Goal: Download file/media

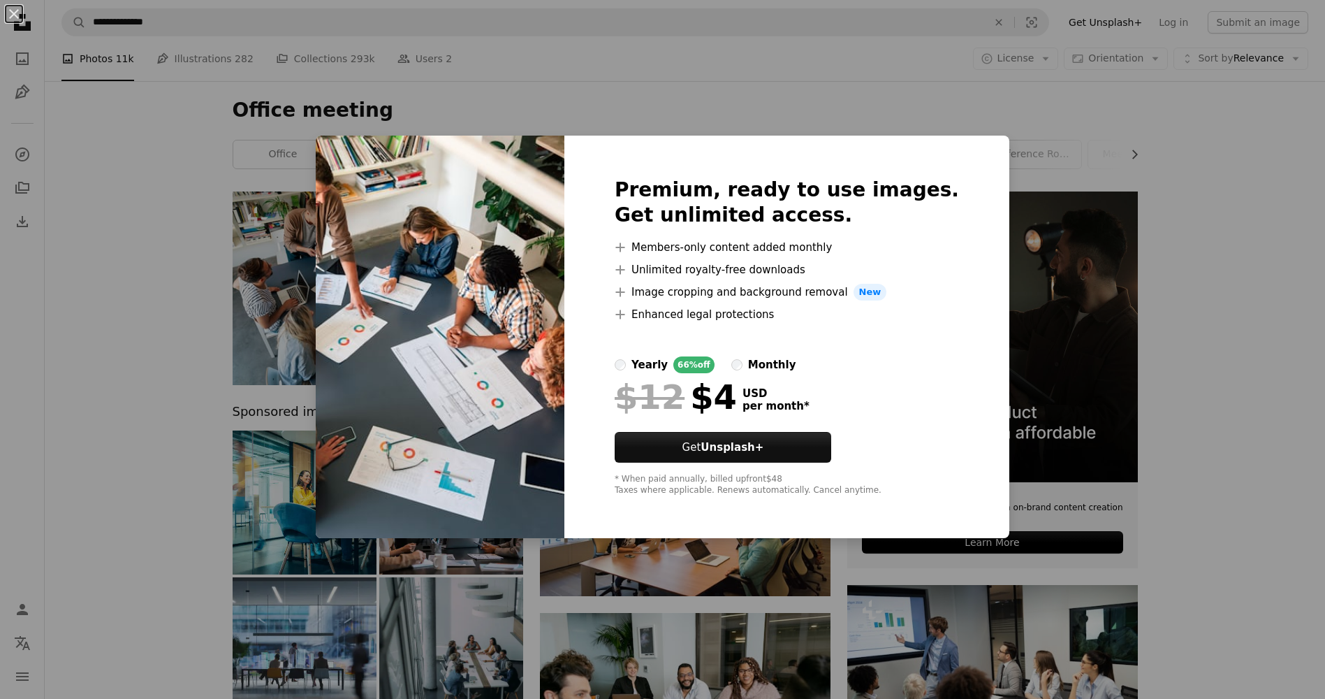
scroll to position [70, 0]
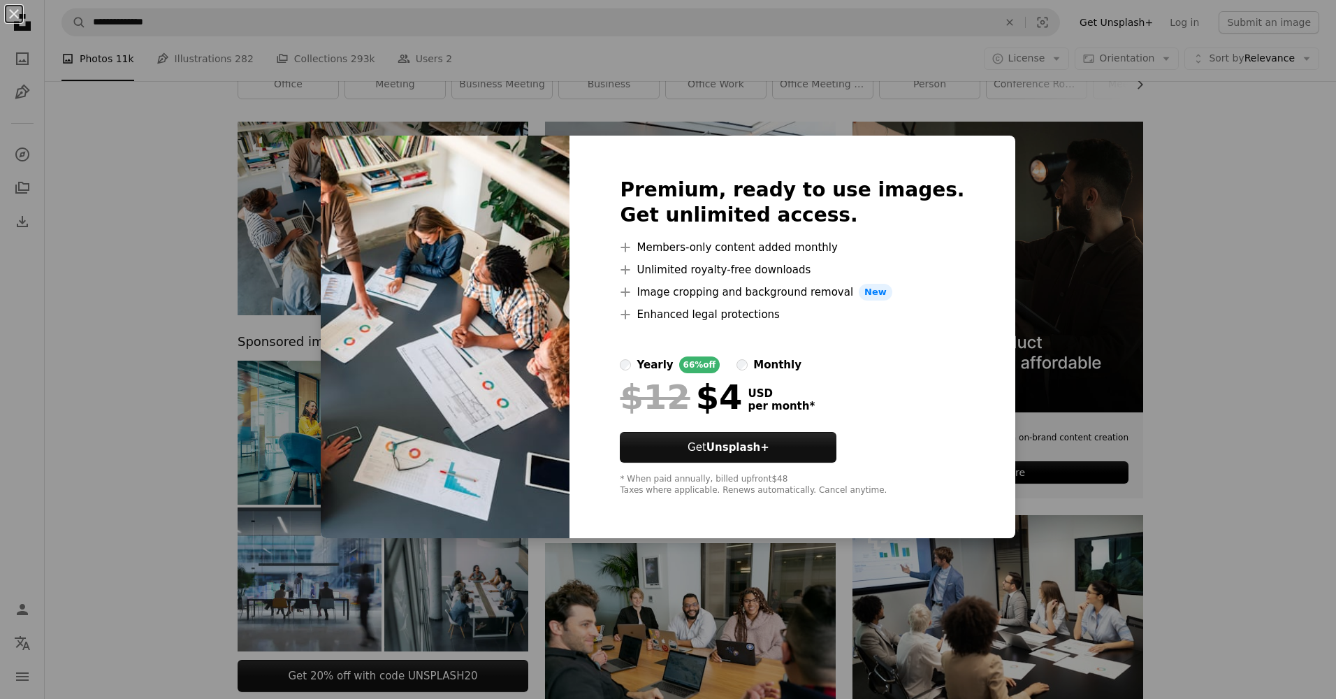
click at [1198, 234] on div "An X shape Premium, ready to use images. Get unlimited access. A plus sign Memb…" at bounding box center [668, 349] width 1336 height 699
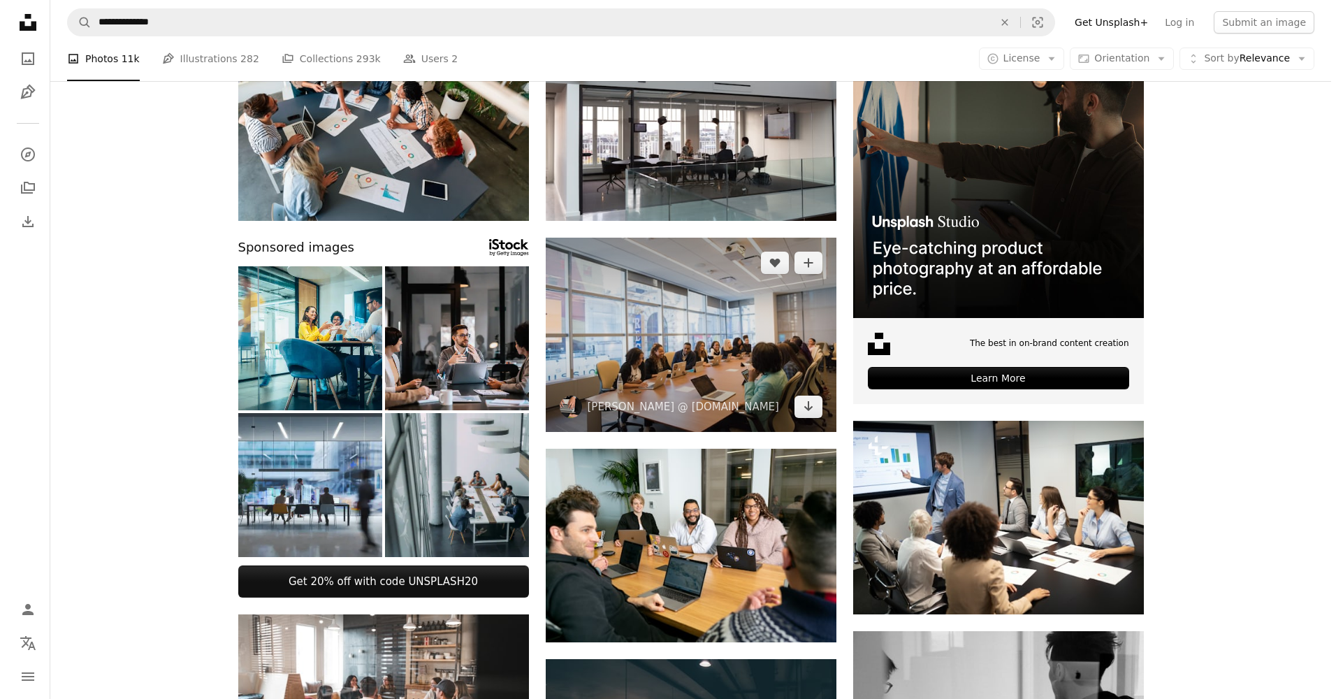
scroll to position [140, 0]
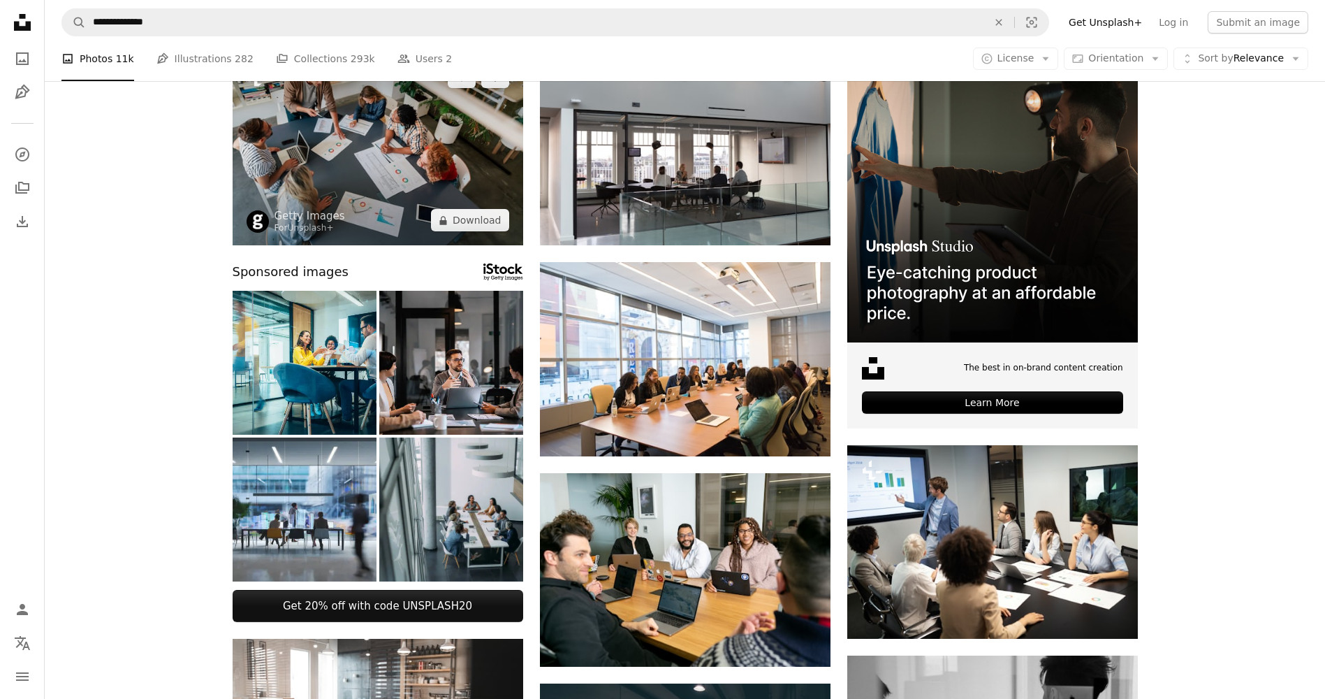
click at [426, 163] on img at bounding box center [378, 149] width 291 height 194
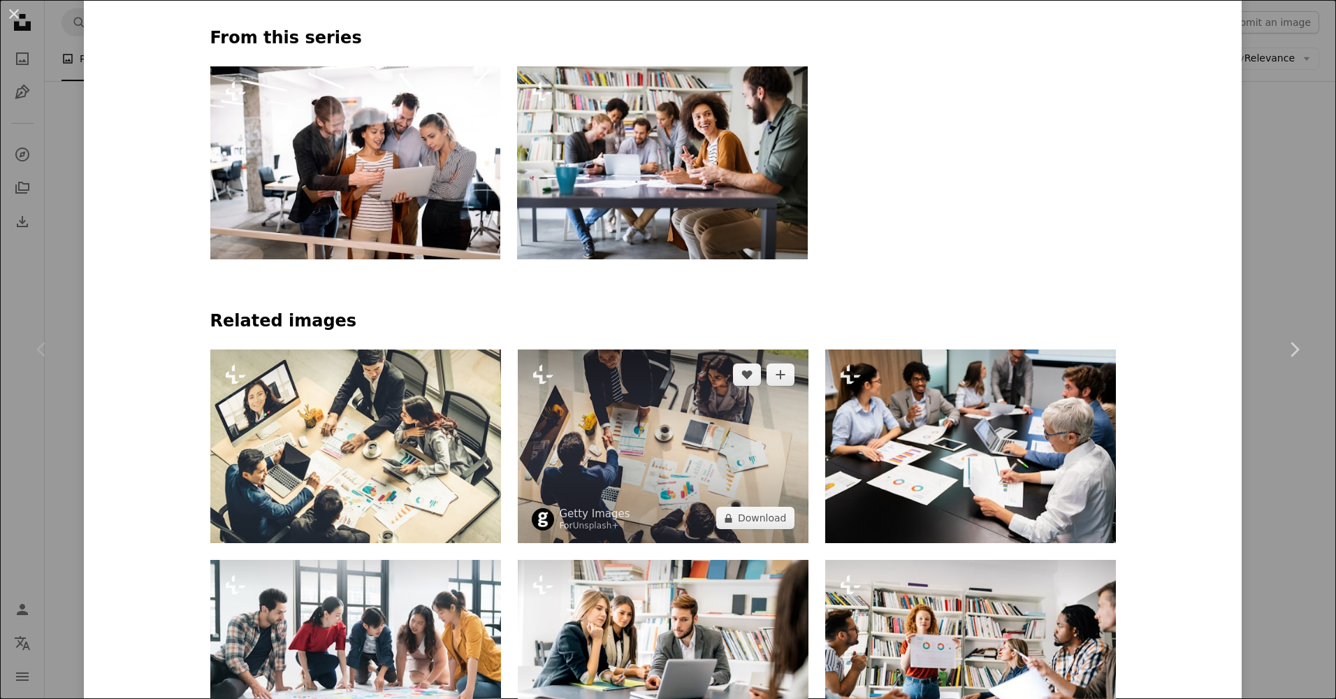
scroll to position [838, 0]
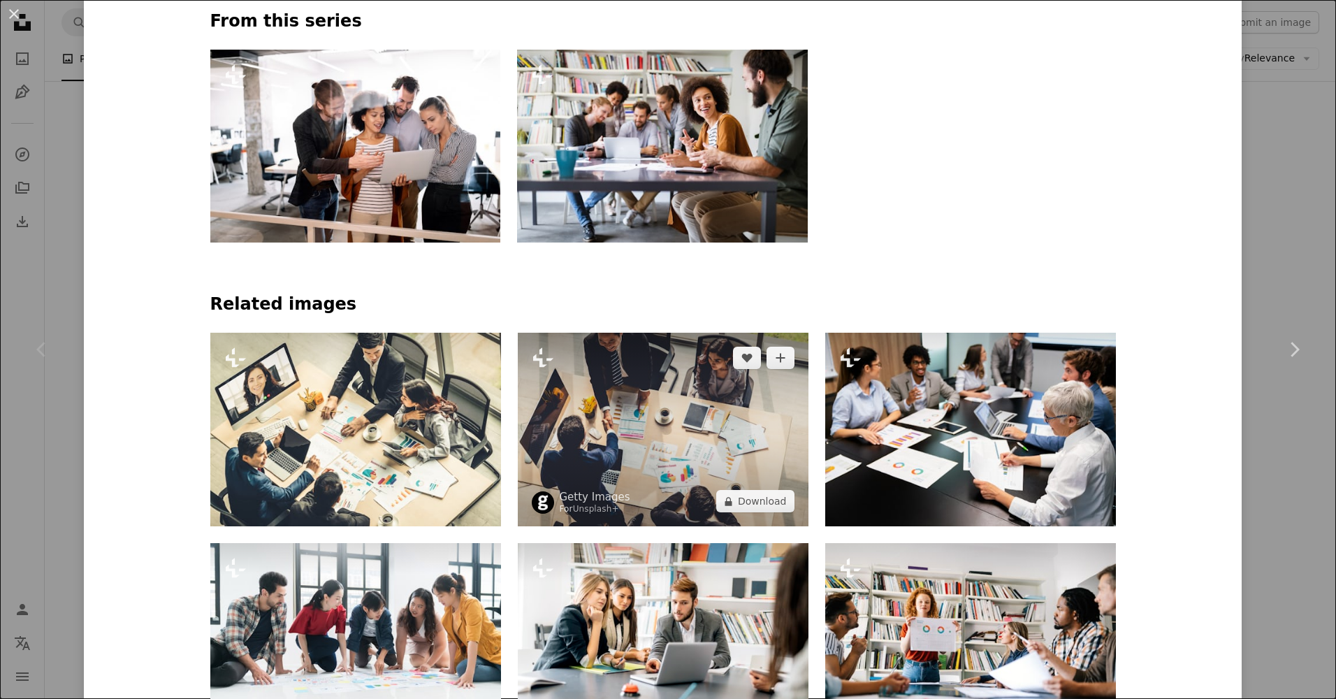
click at [666, 437] on img at bounding box center [663, 430] width 291 height 194
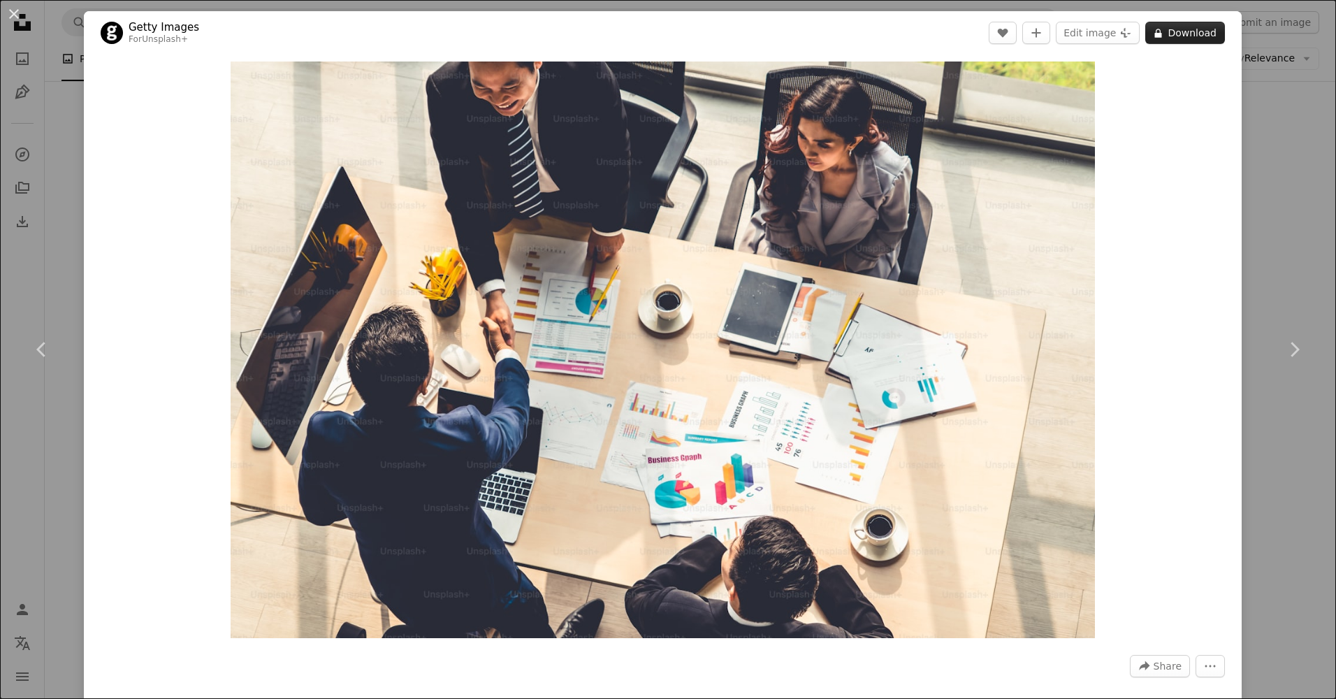
click at [1174, 33] on button "A lock Download" at bounding box center [1185, 33] width 80 height 22
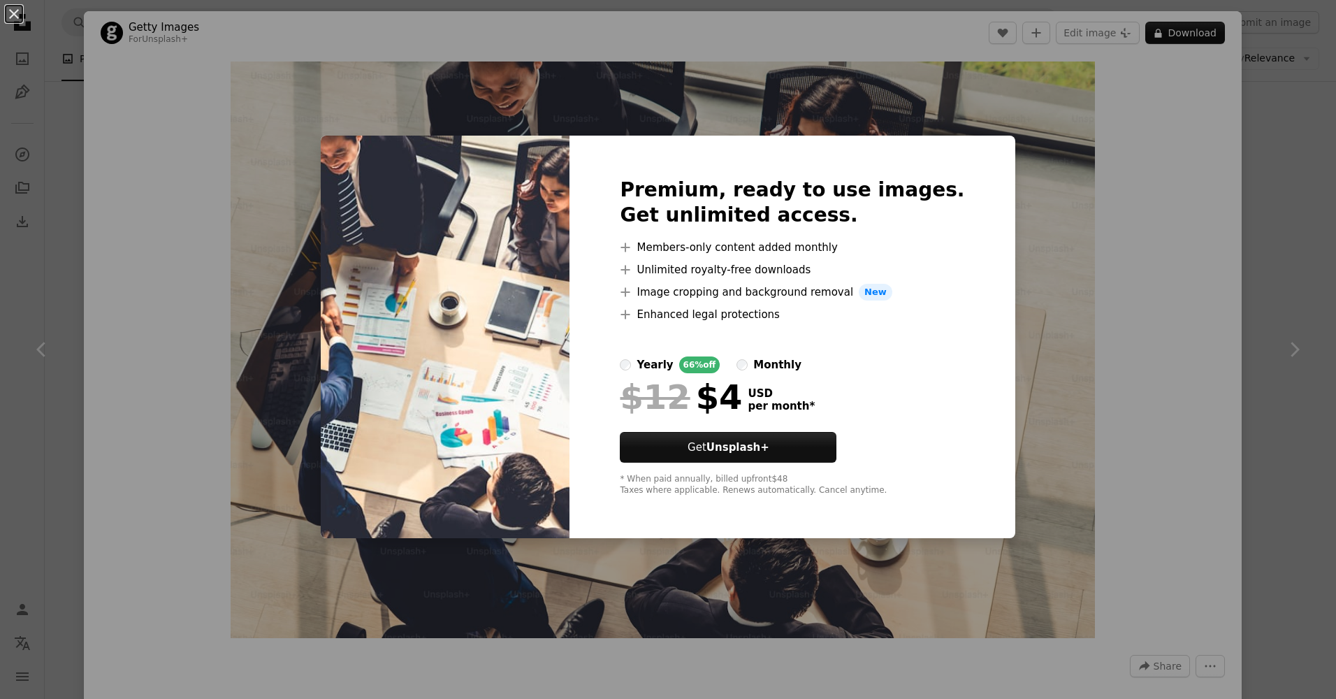
click at [1078, 87] on div "An X shape Premium, ready to use images. Get unlimited access. A plus sign Memb…" at bounding box center [668, 349] width 1336 height 699
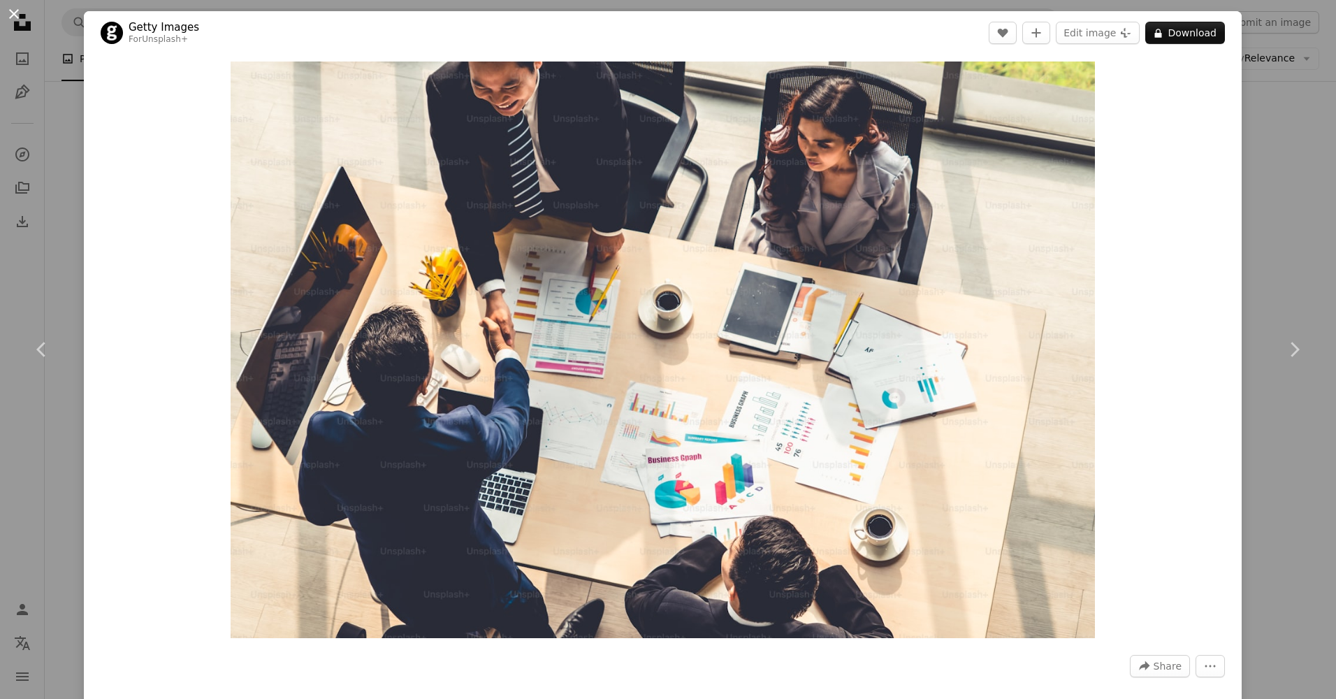
click at [17, 16] on button "An X shape" at bounding box center [14, 14] width 17 height 17
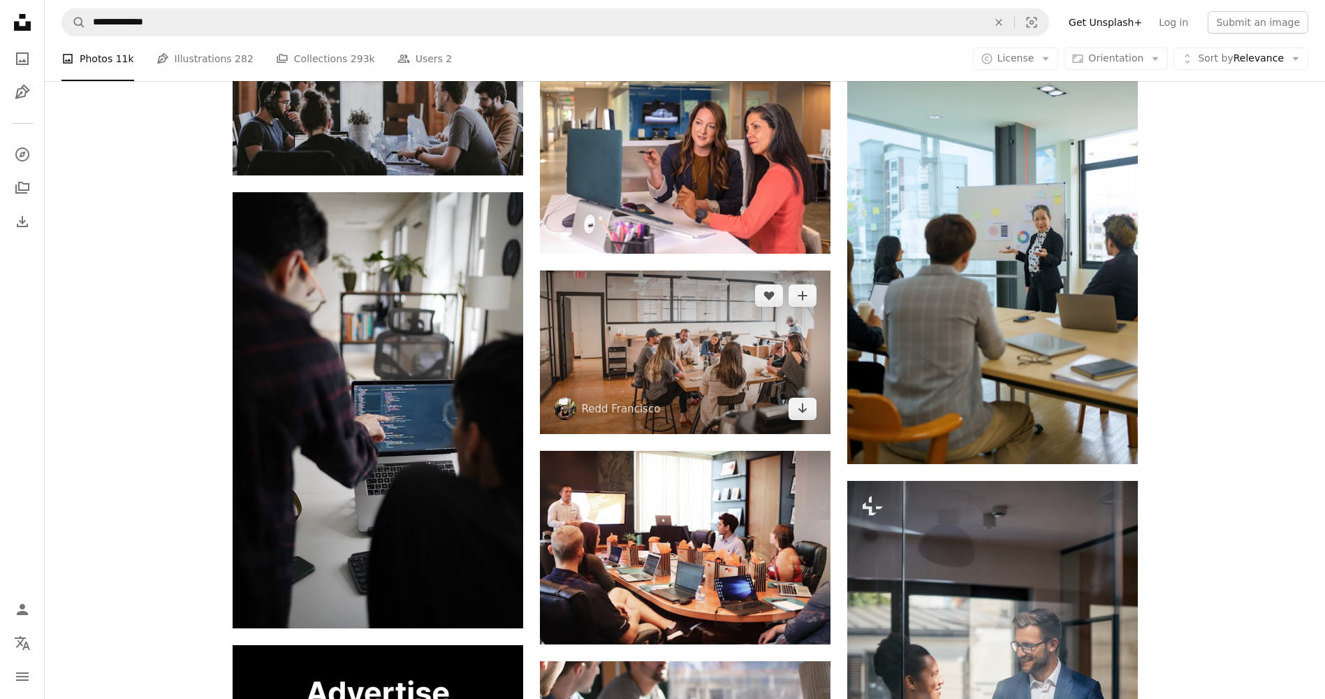
scroll to position [1397, 0]
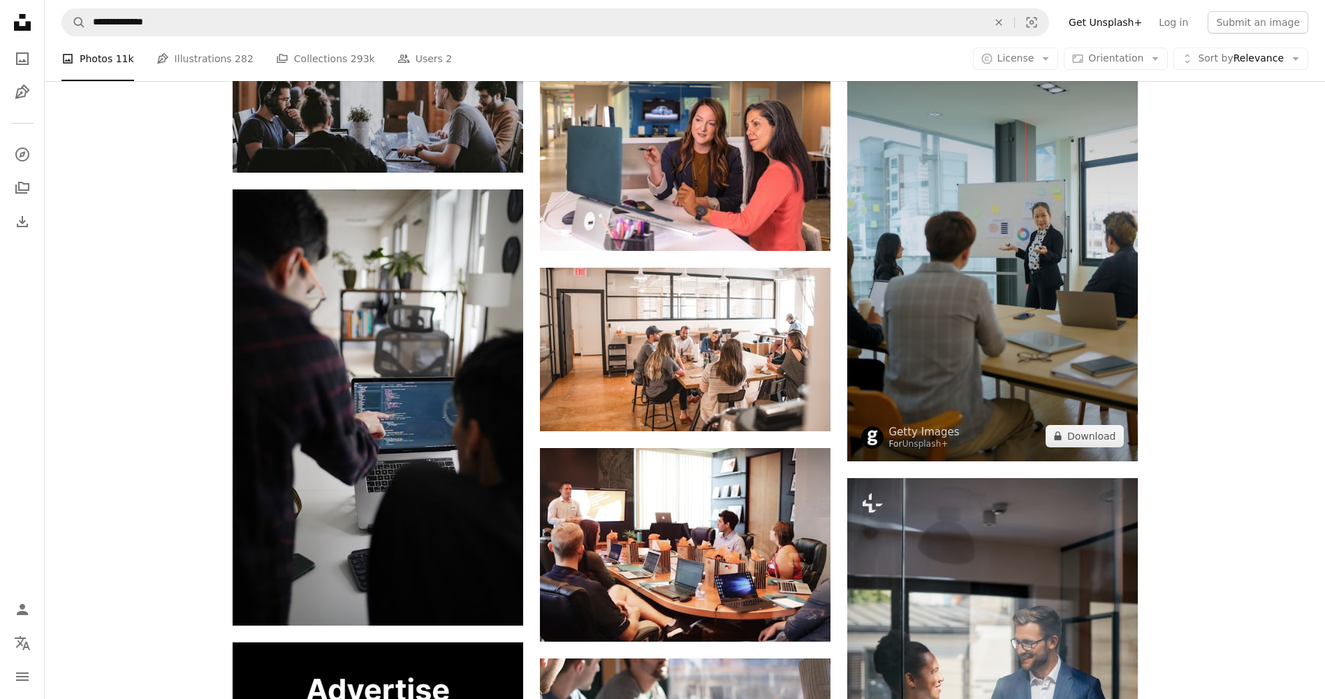
click at [987, 327] on img at bounding box center [993, 243] width 291 height 436
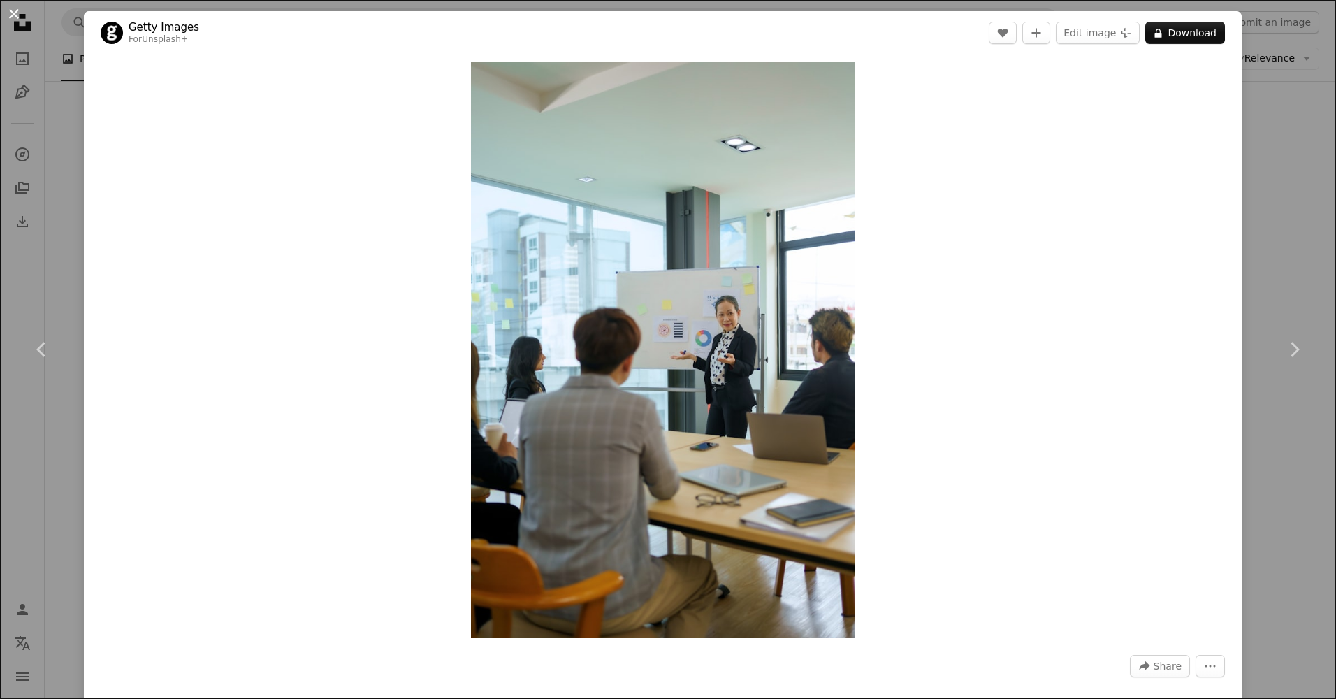
click at [8, 13] on button "An X shape" at bounding box center [14, 14] width 17 height 17
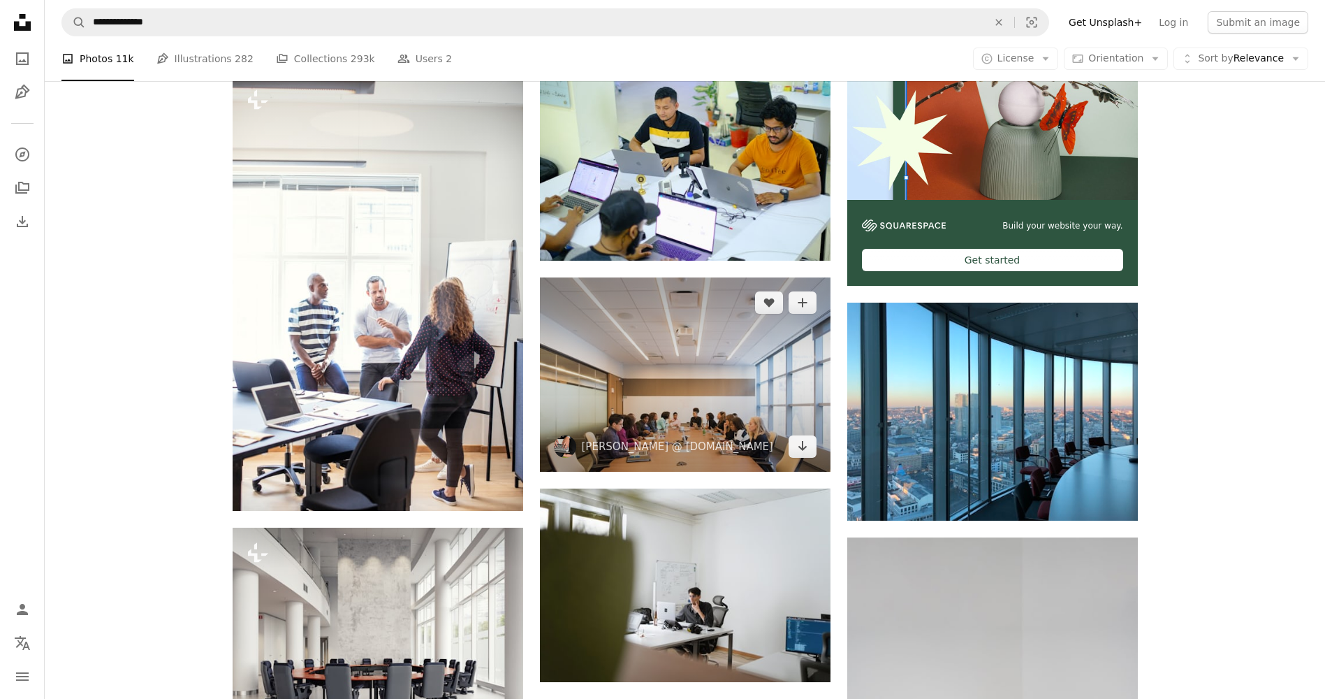
scroll to position [4332, 0]
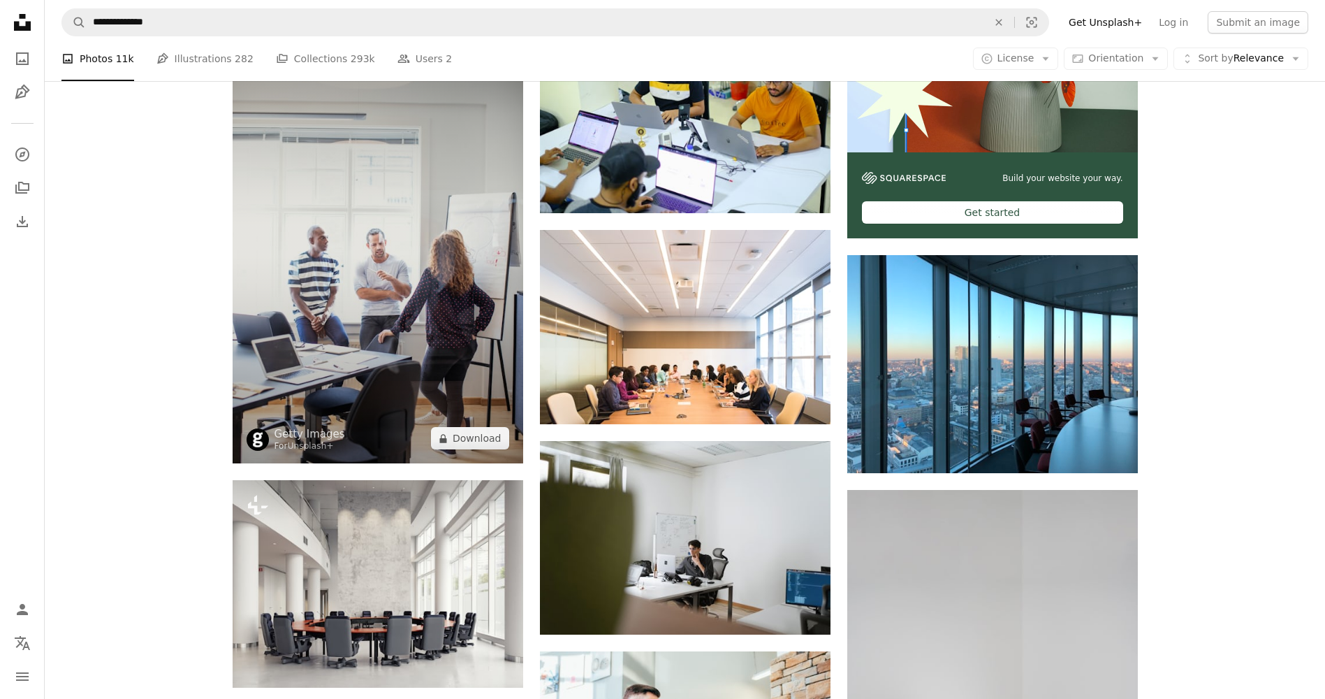
click at [311, 323] on img at bounding box center [378, 245] width 291 height 436
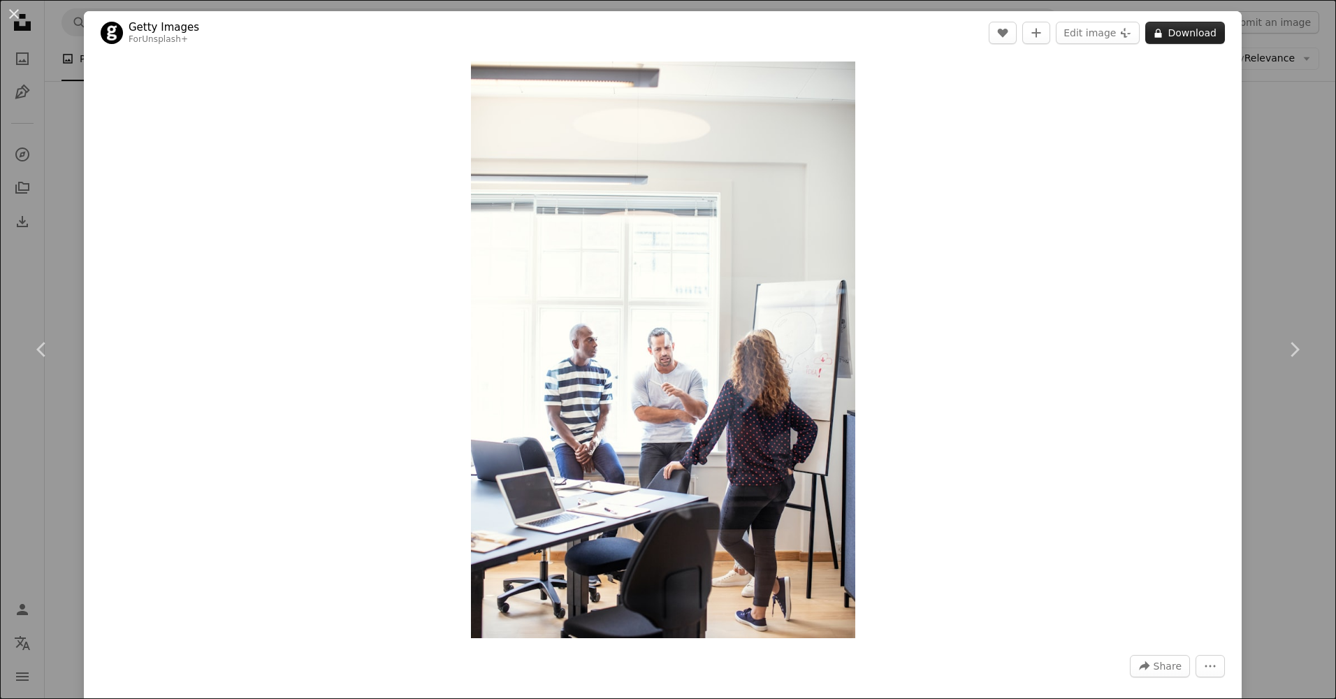
click at [1161, 38] on button "A lock Download" at bounding box center [1185, 33] width 80 height 22
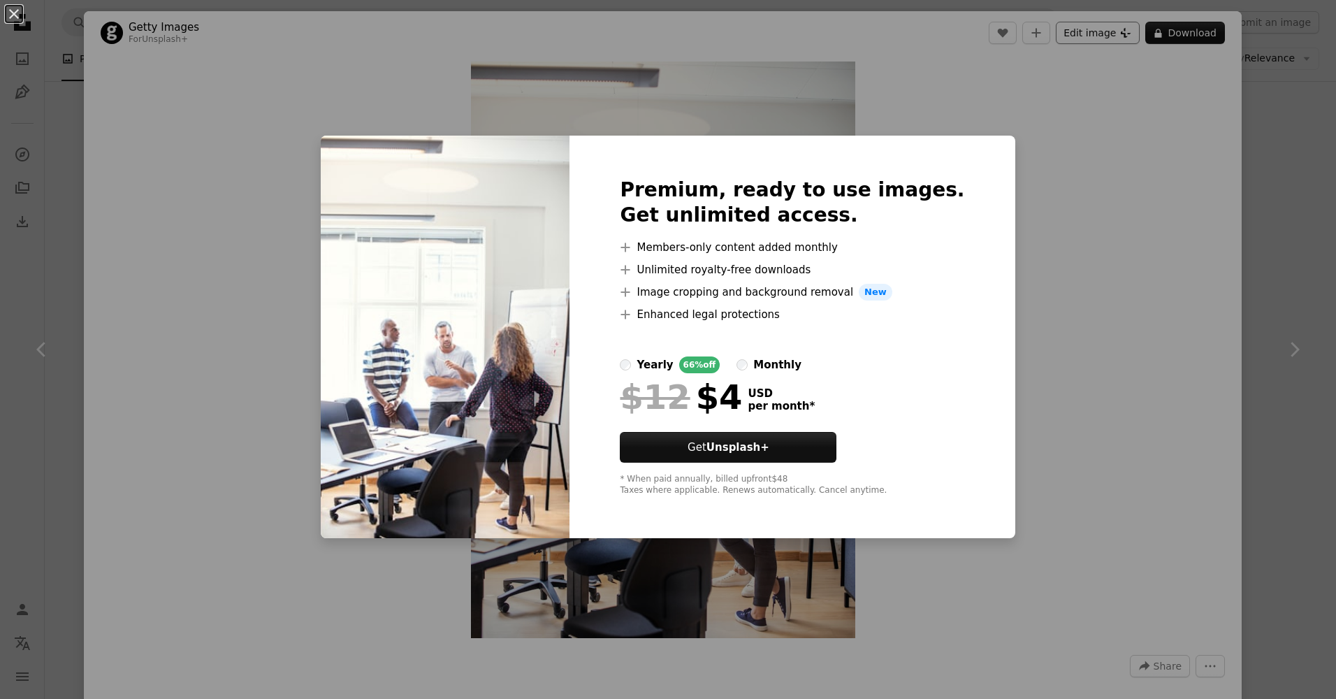
click at [1092, 41] on div "An X shape Premium, ready to use images. Get unlimited access. A plus sign Memb…" at bounding box center [668, 349] width 1336 height 699
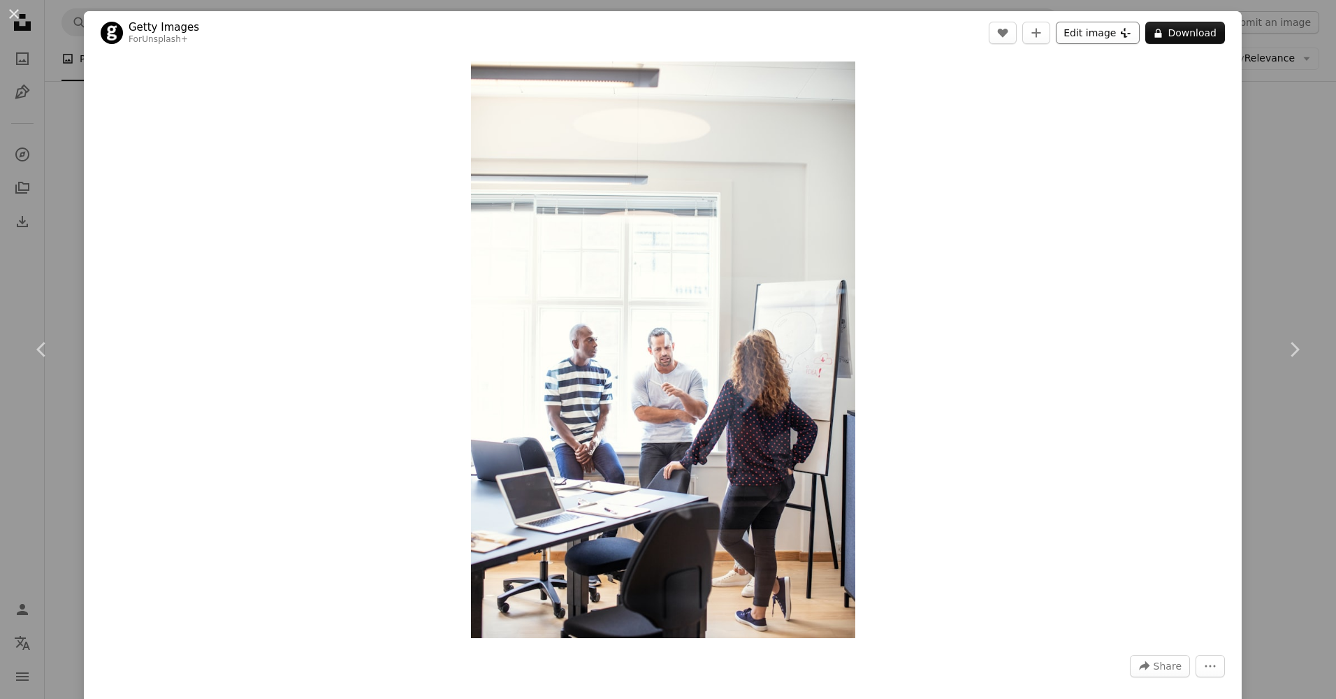
click at [1092, 34] on button "Edit image Plus sign for Unsplash+" at bounding box center [1098, 33] width 84 height 22
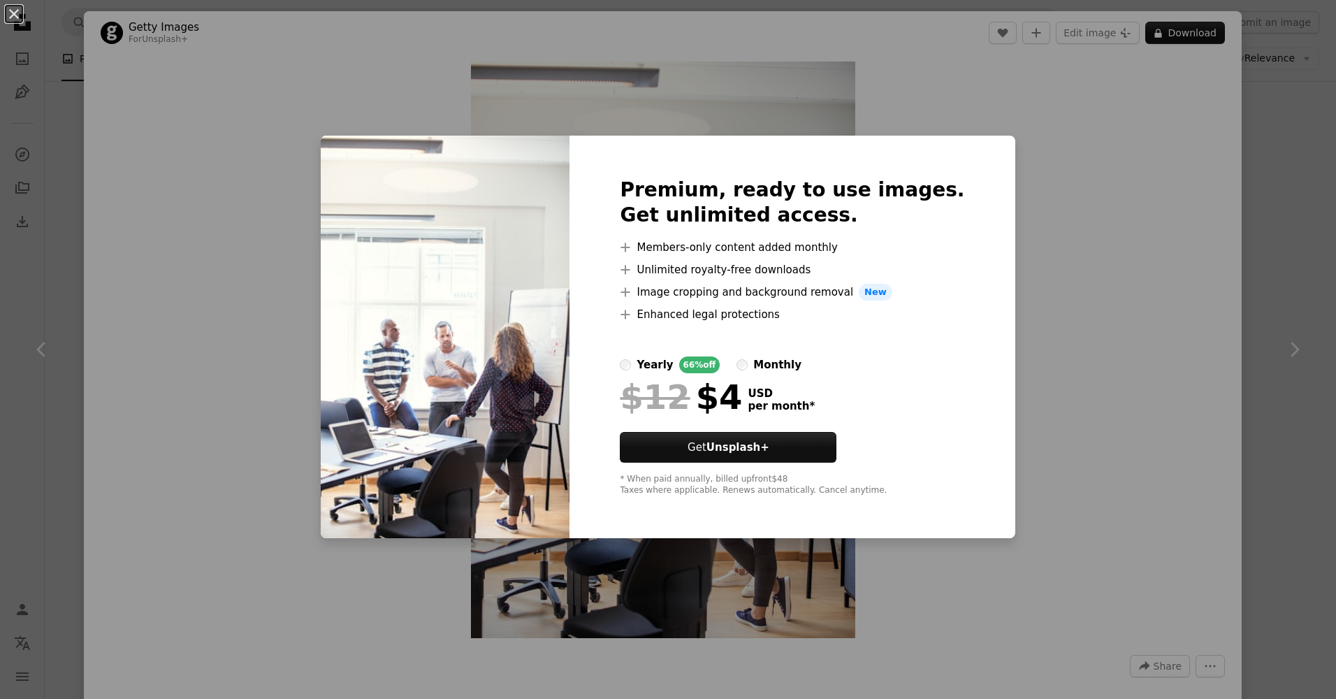
click at [318, 105] on div "An X shape Premium, ready to use images. Get unlimited access. A plus sign Memb…" at bounding box center [668, 349] width 1336 height 699
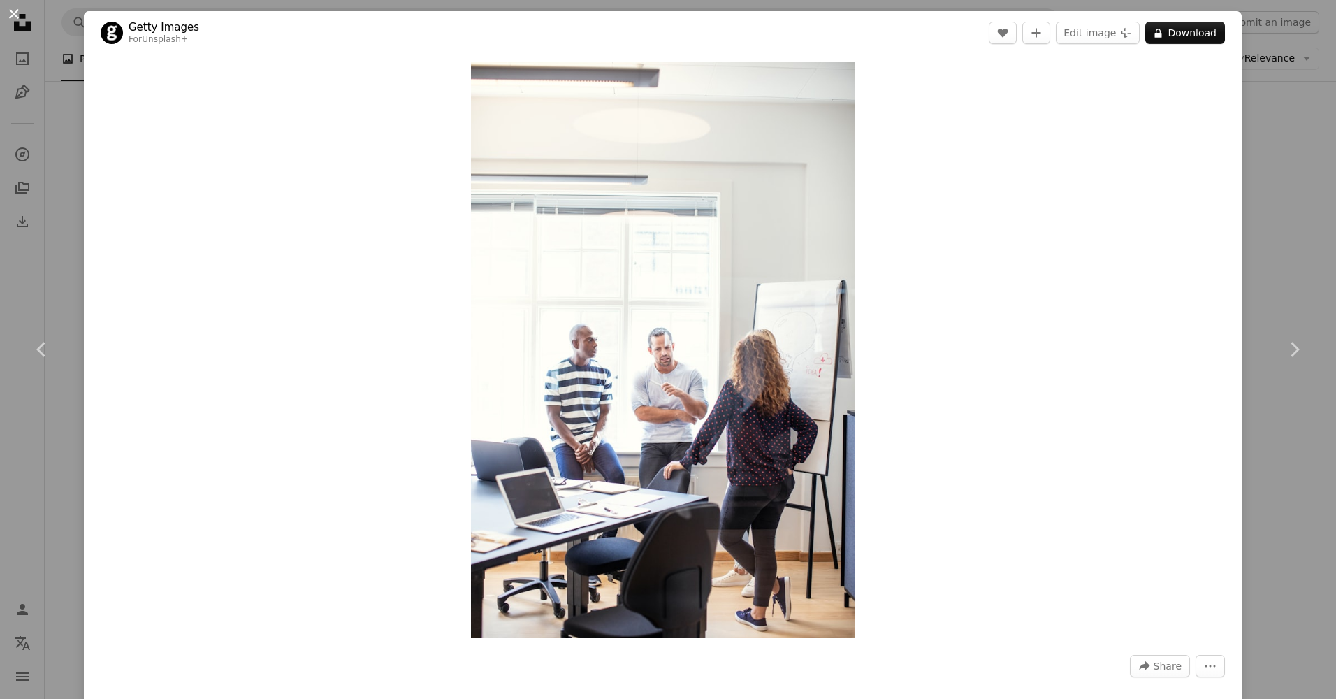
click at [10, 13] on button "An X shape" at bounding box center [14, 14] width 17 height 17
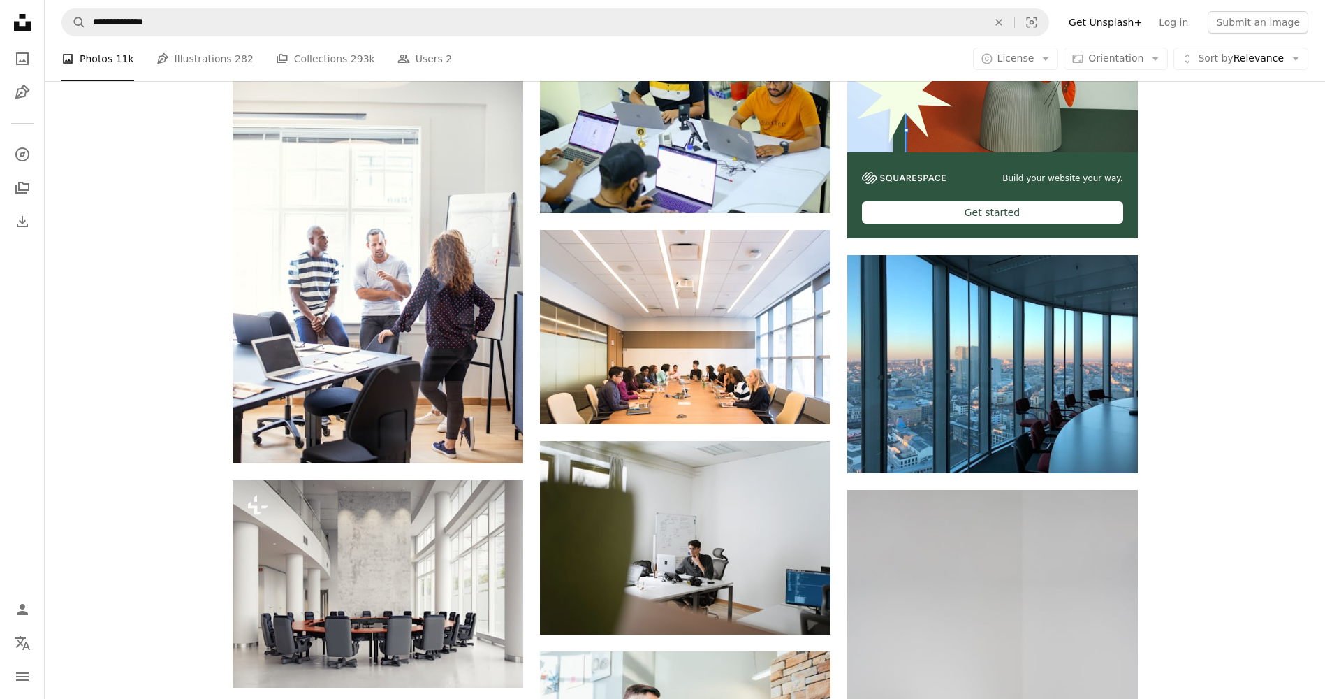
click at [27, 20] on icon "Unsplash logo Unsplash Home" at bounding box center [22, 22] width 28 height 28
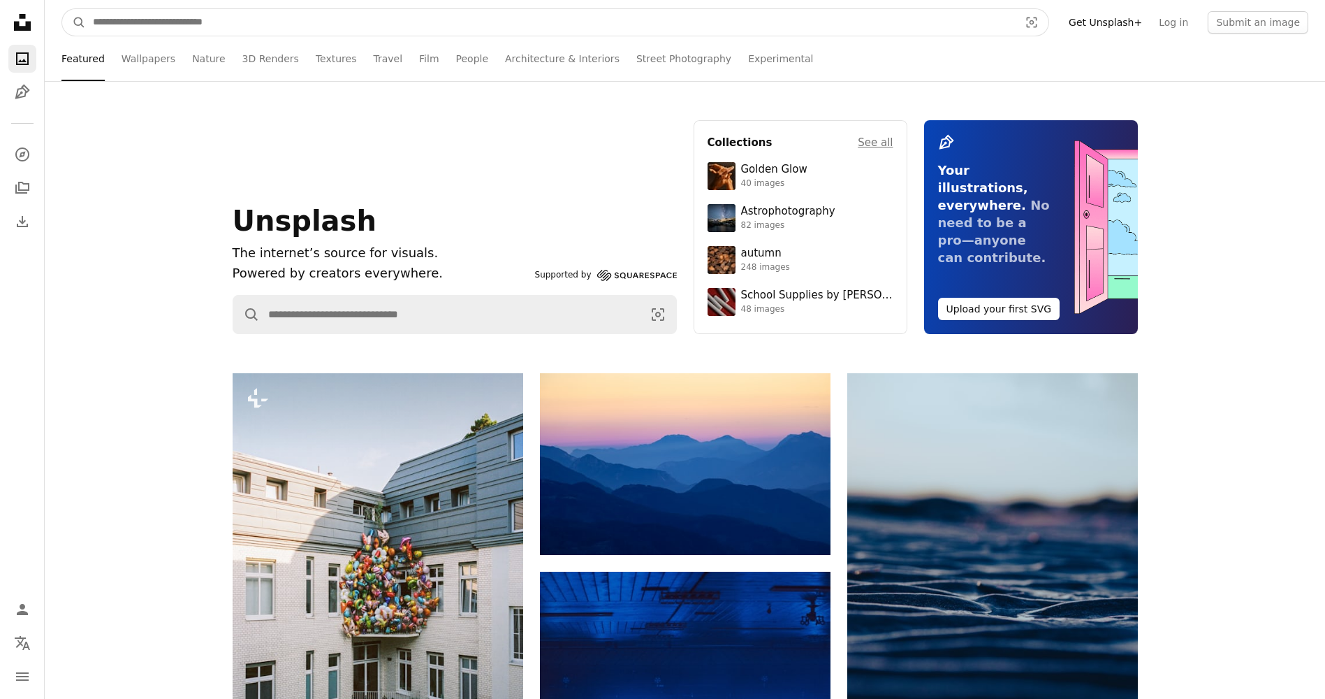
click at [213, 18] on input "Find visuals sitewide" at bounding box center [550, 22] width 929 height 27
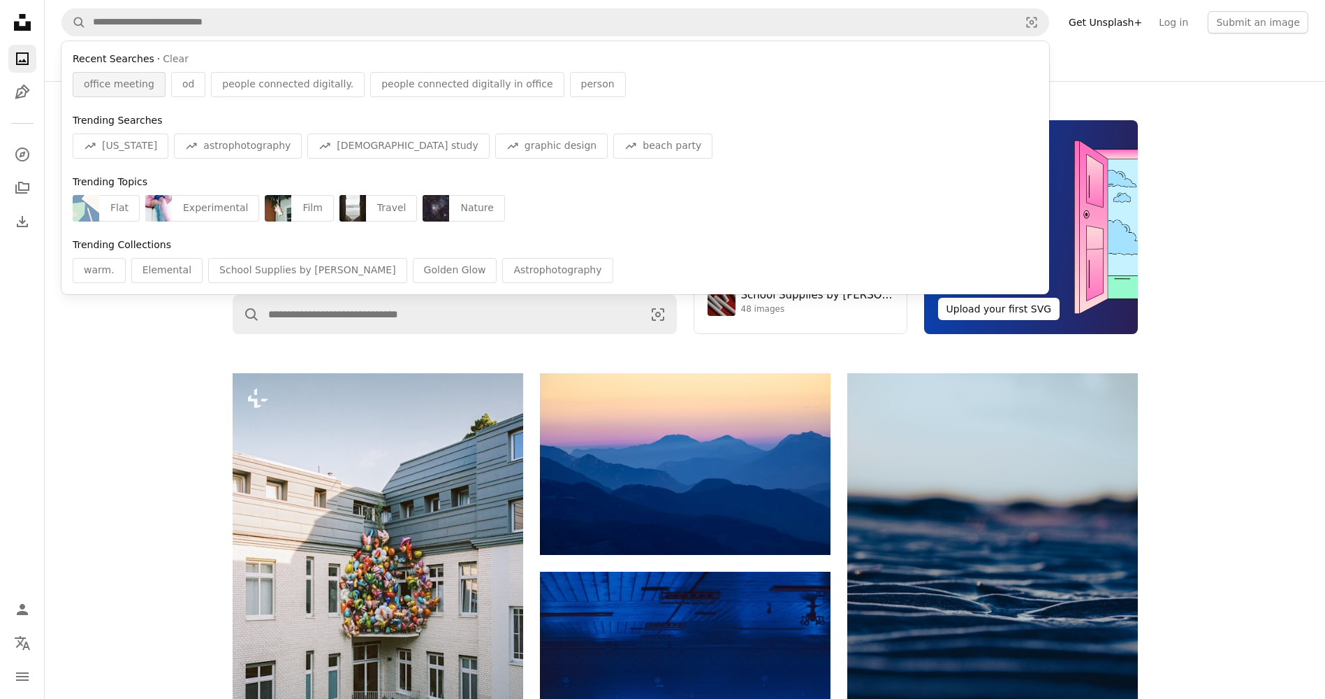
drag, startPoint x: 124, startPoint y: 82, endPoint x: 196, endPoint y: 72, distance: 72.7
click at [126, 82] on span "office meeting" at bounding box center [119, 85] width 71 height 14
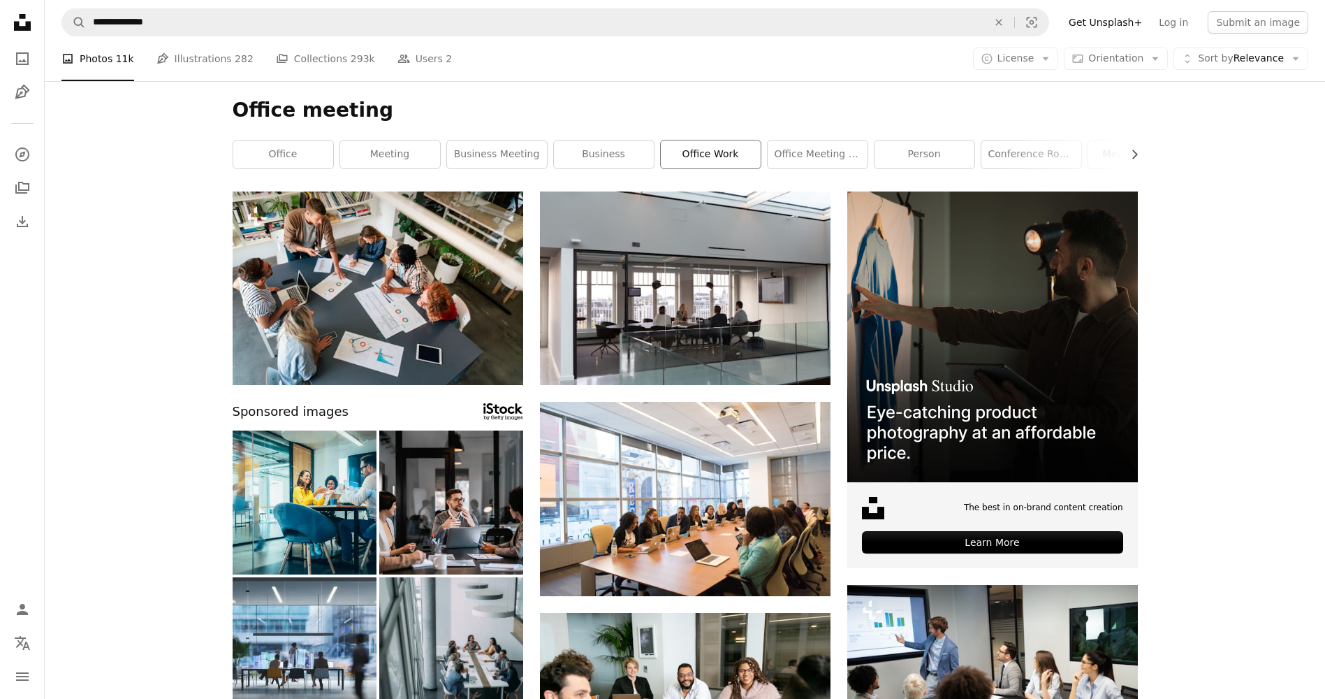
click at [725, 146] on link "office work" at bounding box center [711, 154] width 100 height 28
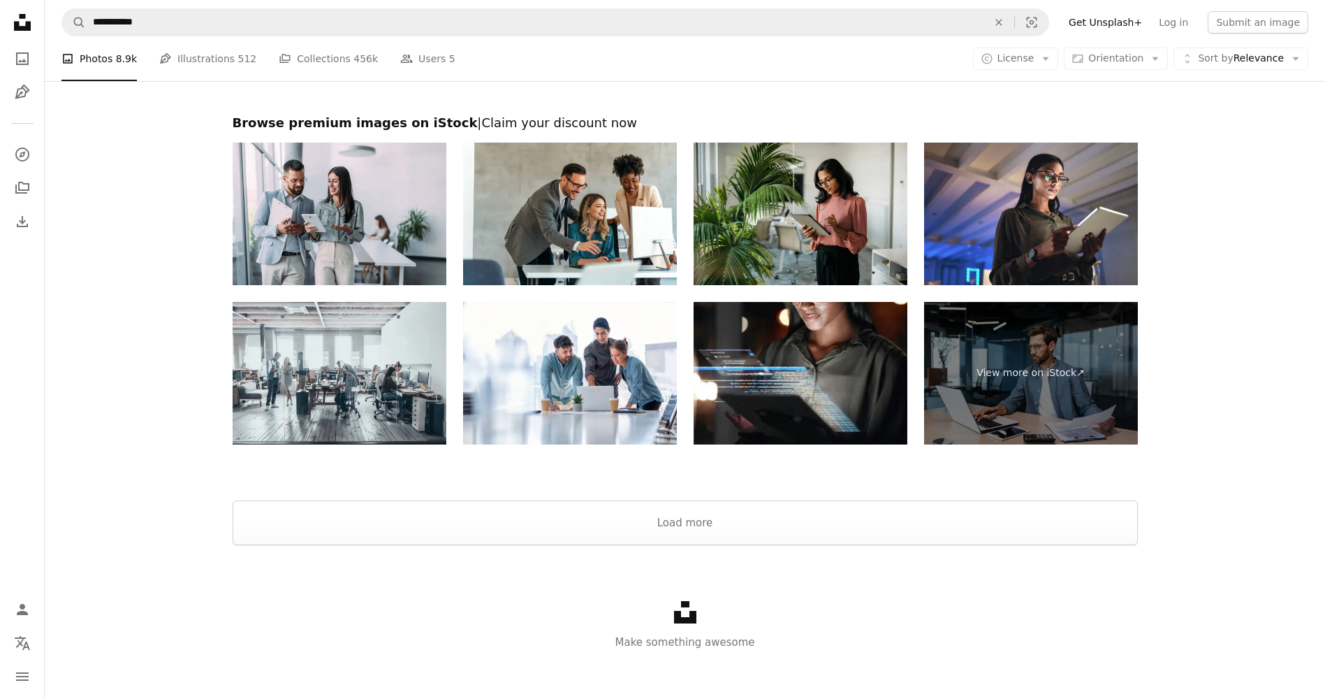
scroll to position [2030, 0]
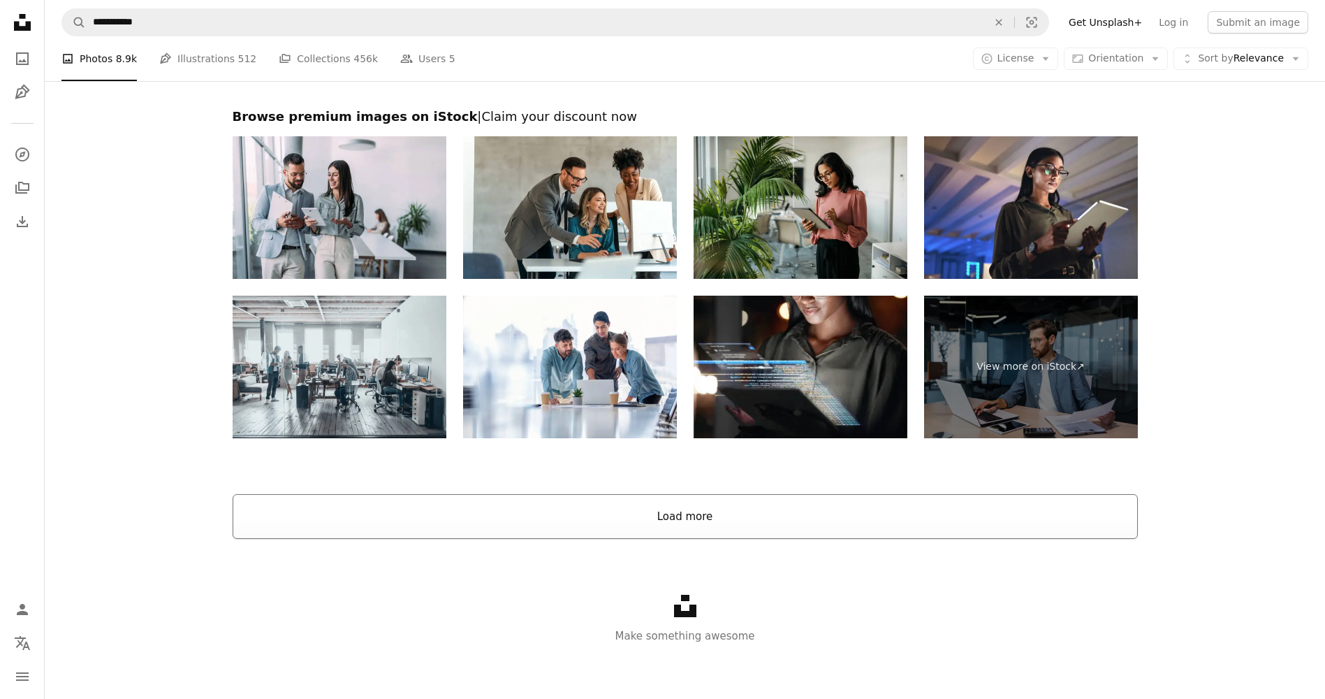
click at [718, 519] on button "Load more" at bounding box center [685, 516] width 905 height 45
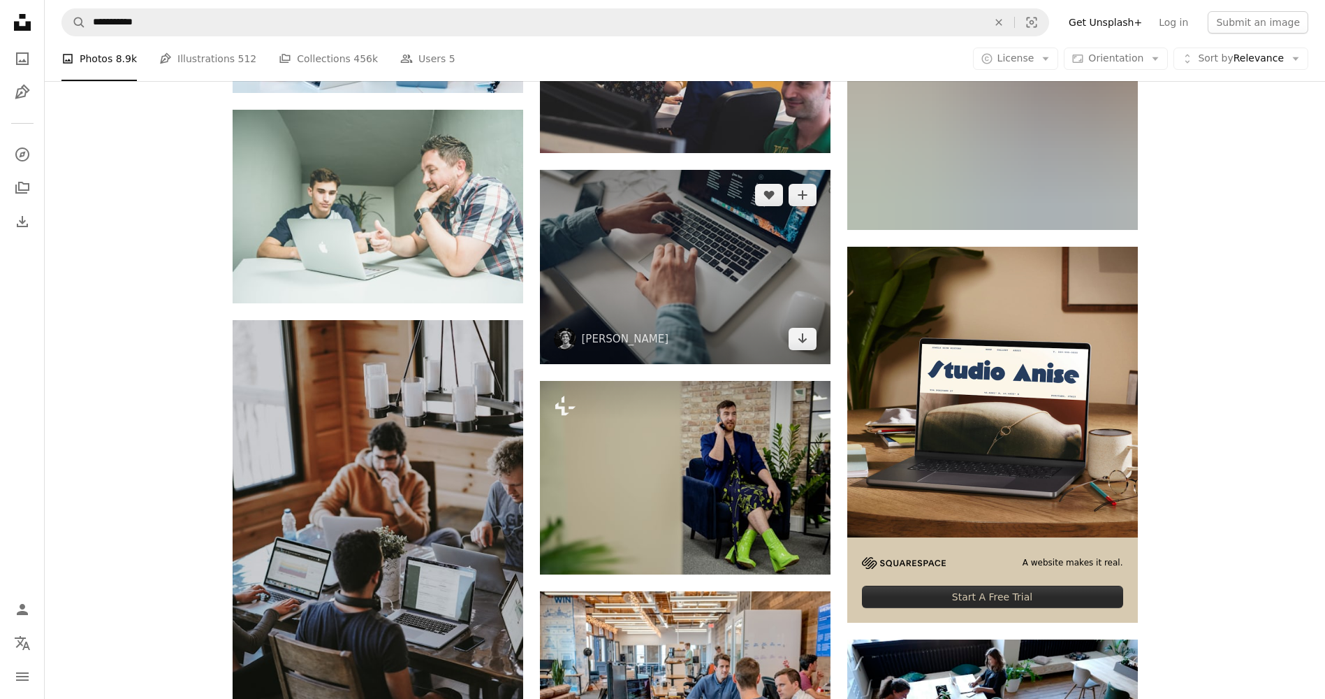
scroll to position [3986, 0]
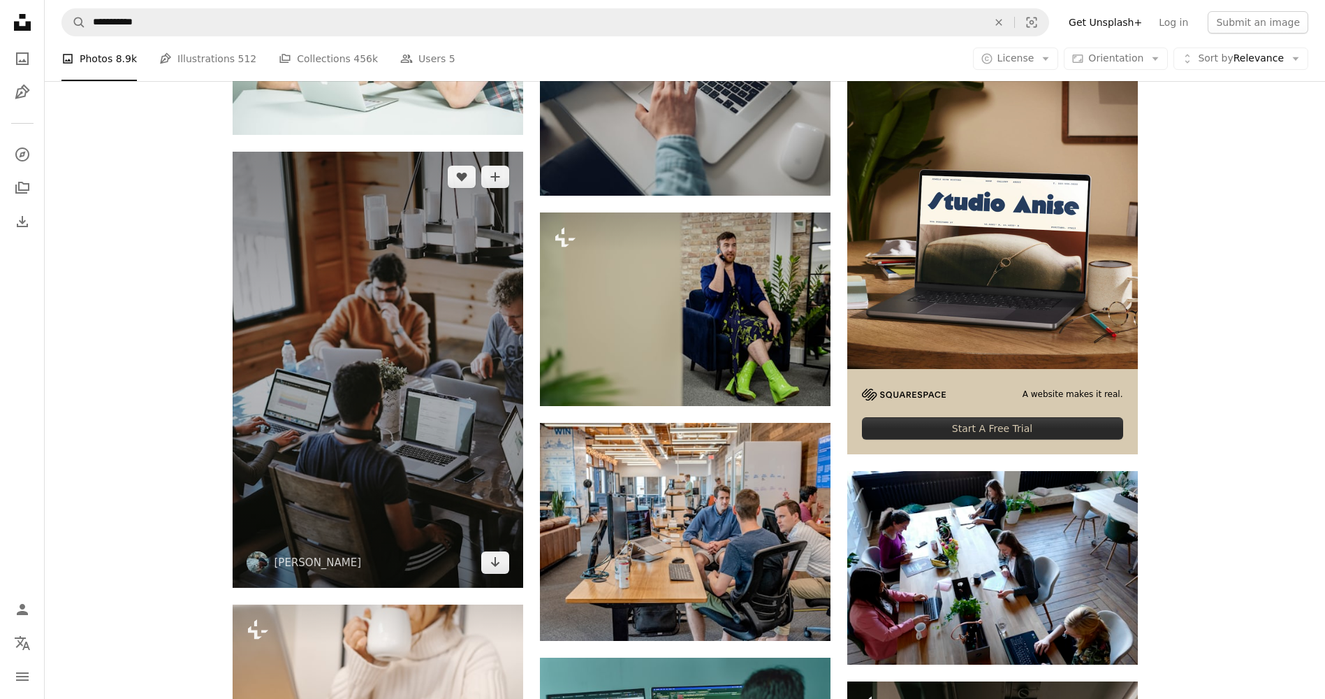
click at [429, 379] on img at bounding box center [378, 370] width 291 height 436
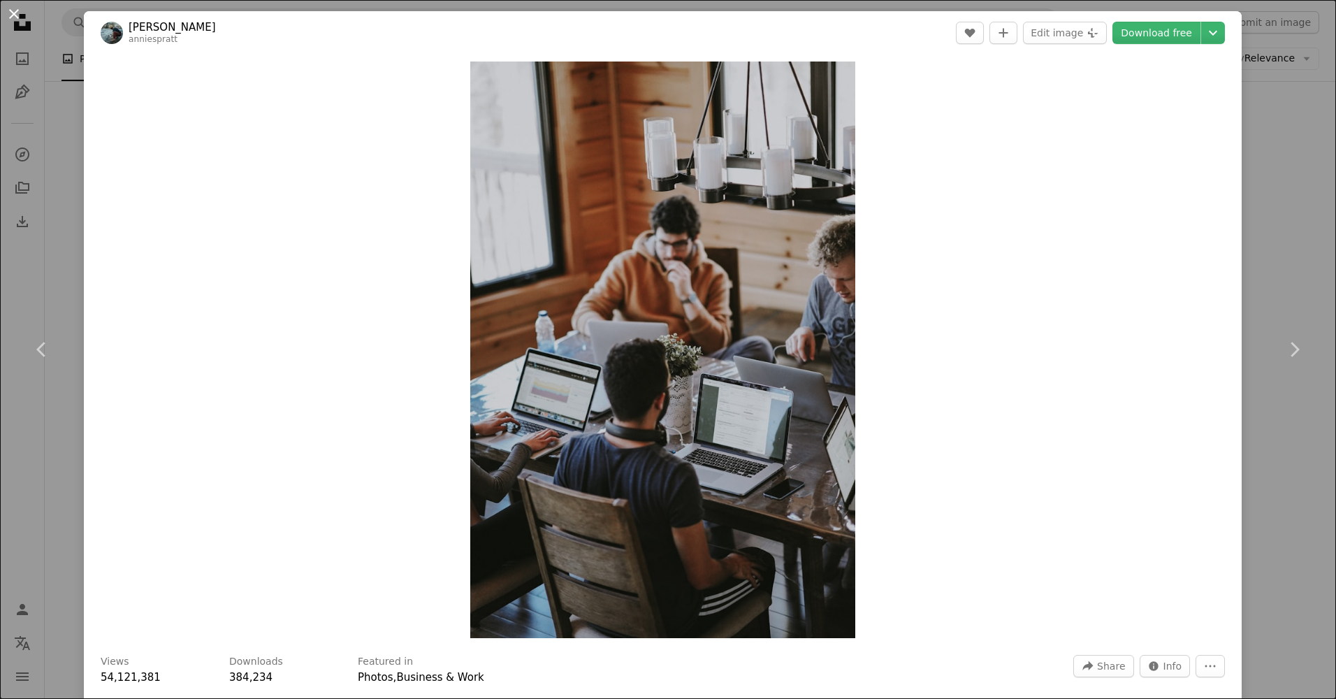
click at [6, 13] on button "An X shape" at bounding box center [14, 14] width 17 height 17
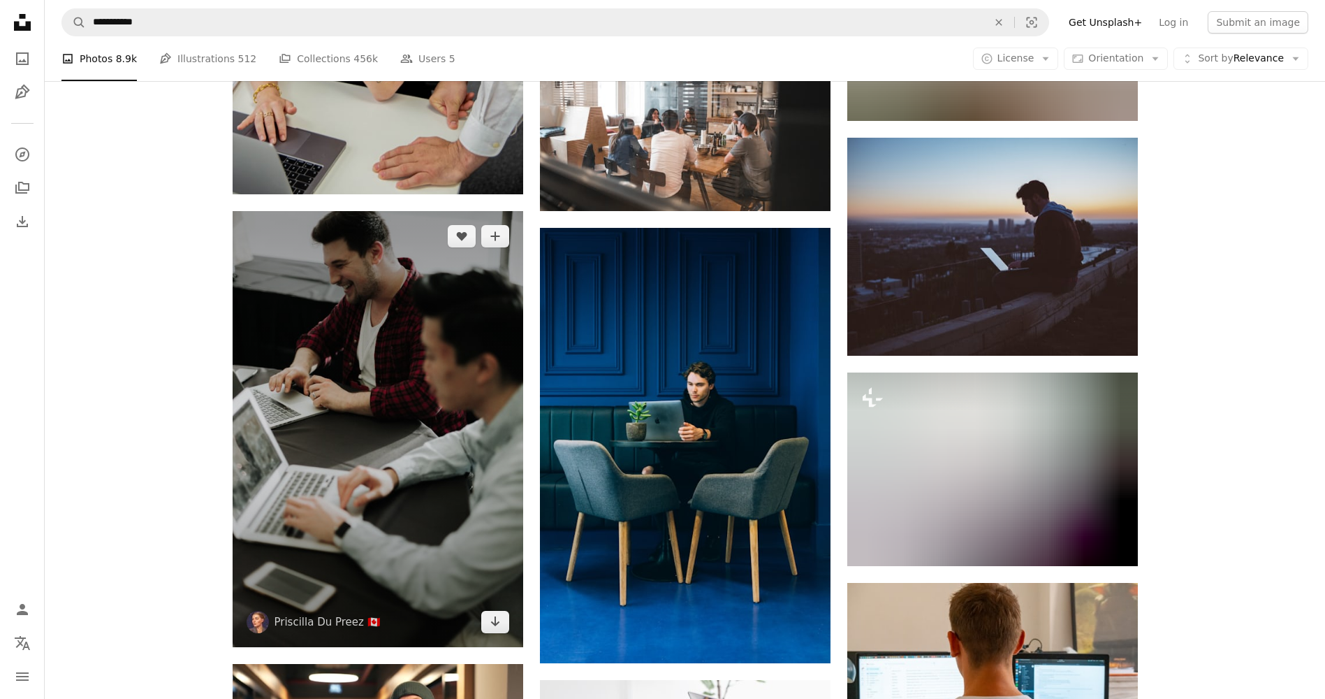
scroll to position [7619, 0]
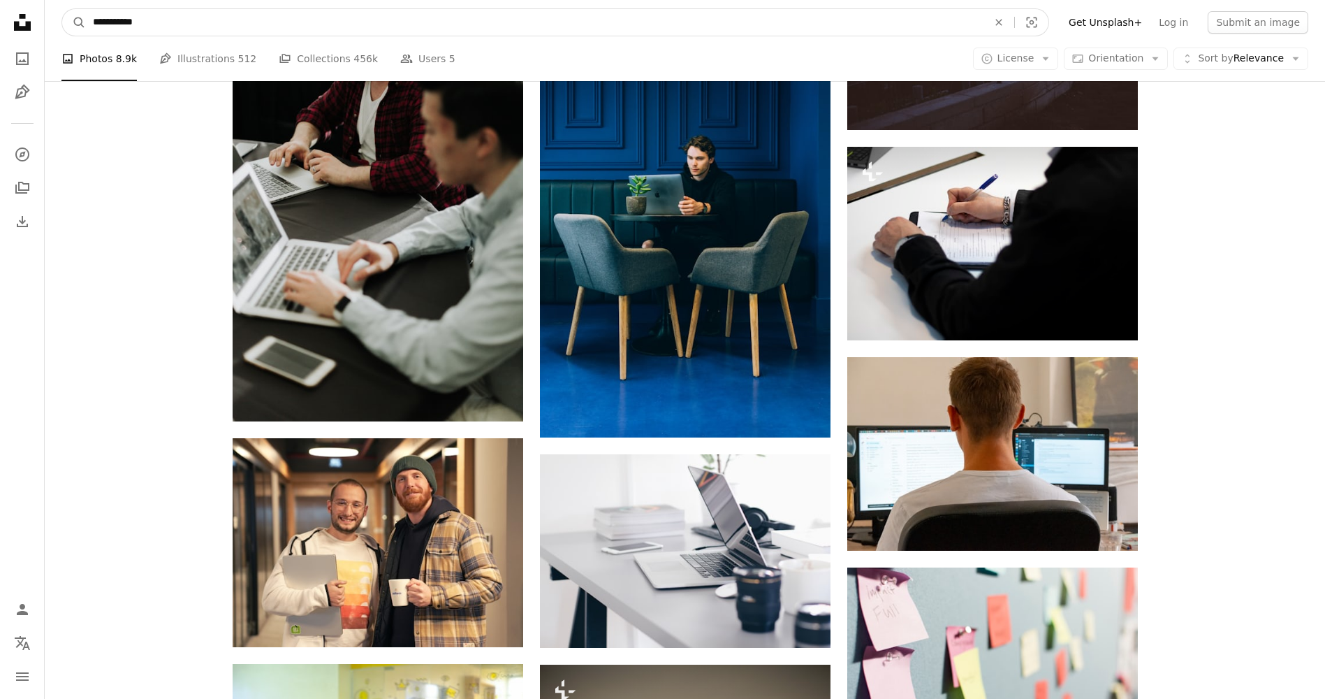
click at [201, 20] on input "**********" at bounding box center [535, 22] width 898 height 27
type input "**********"
click button "A magnifying glass" at bounding box center [74, 22] width 24 height 27
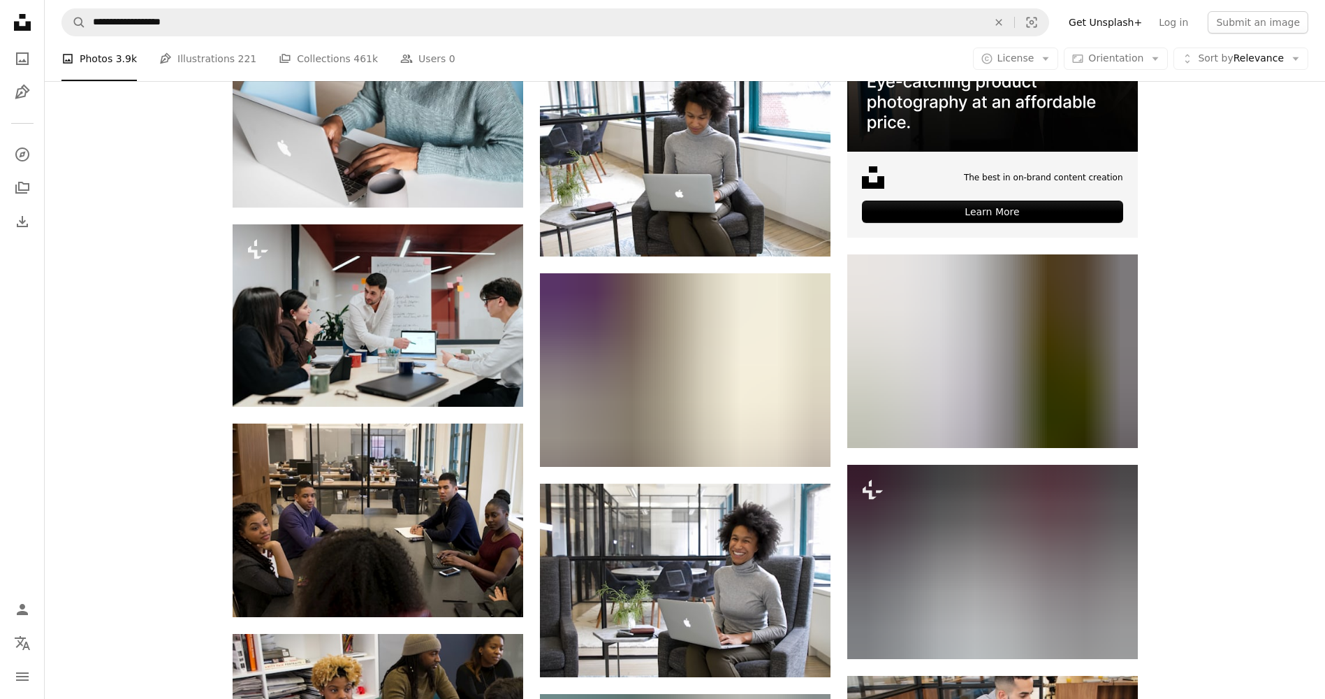
scroll to position [4332, 0]
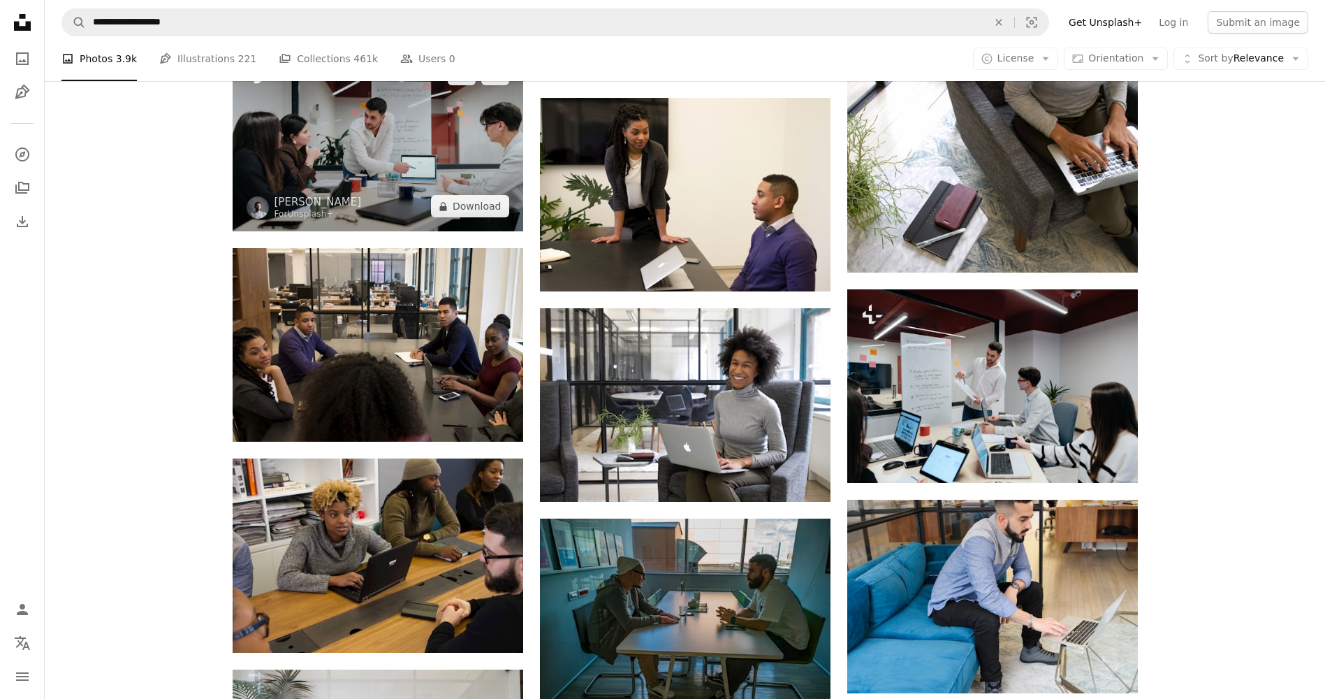
click at [400, 145] on img at bounding box center [378, 140] width 291 height 182
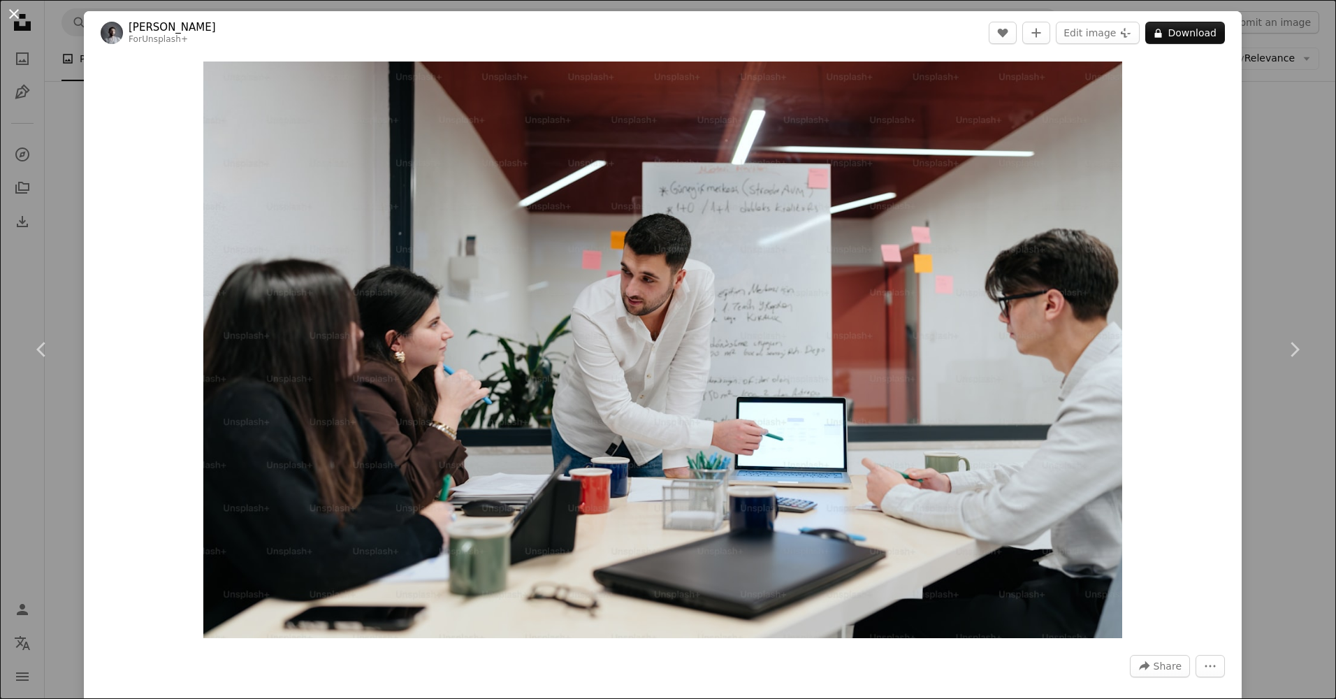
drag, startPoint x: 15, startPoint y: 9, endPoint x: 103, endPoint y: 49, distance: 96.6
click at [17, 10] on button "An X shape" at bounding box center [14, 14] width 17 height 17
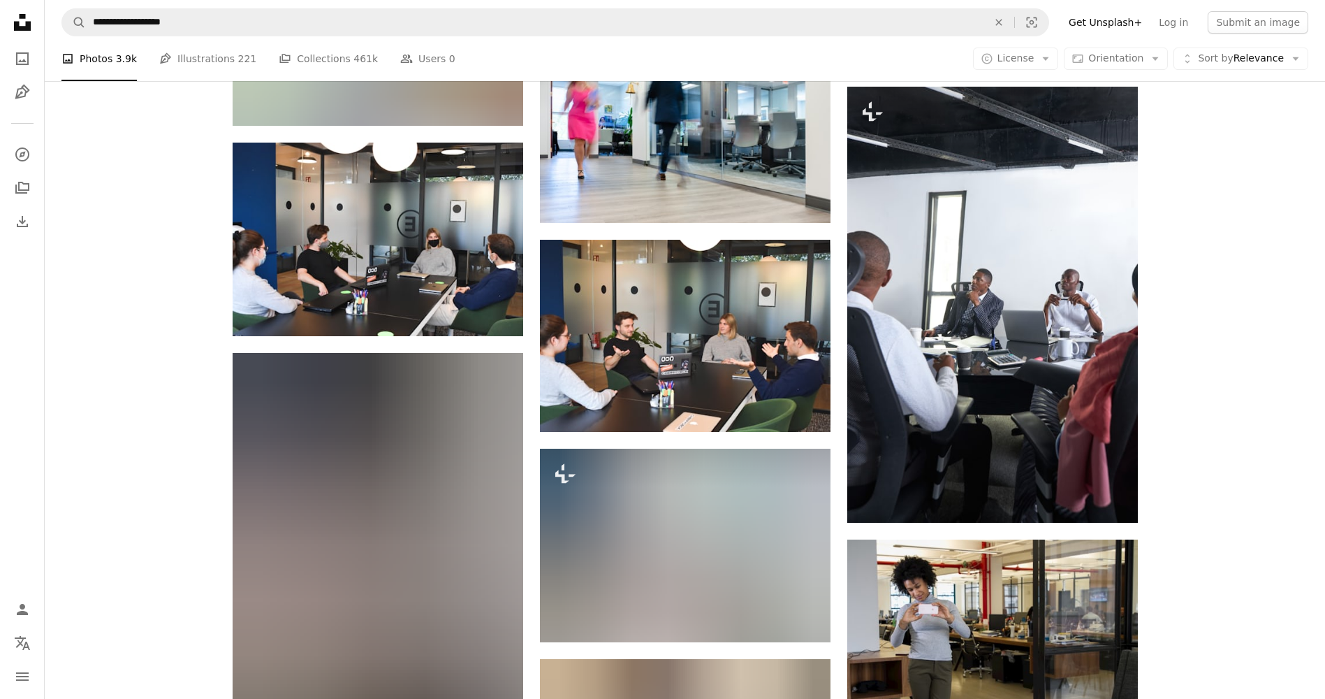
scroll to position [9223, 0]
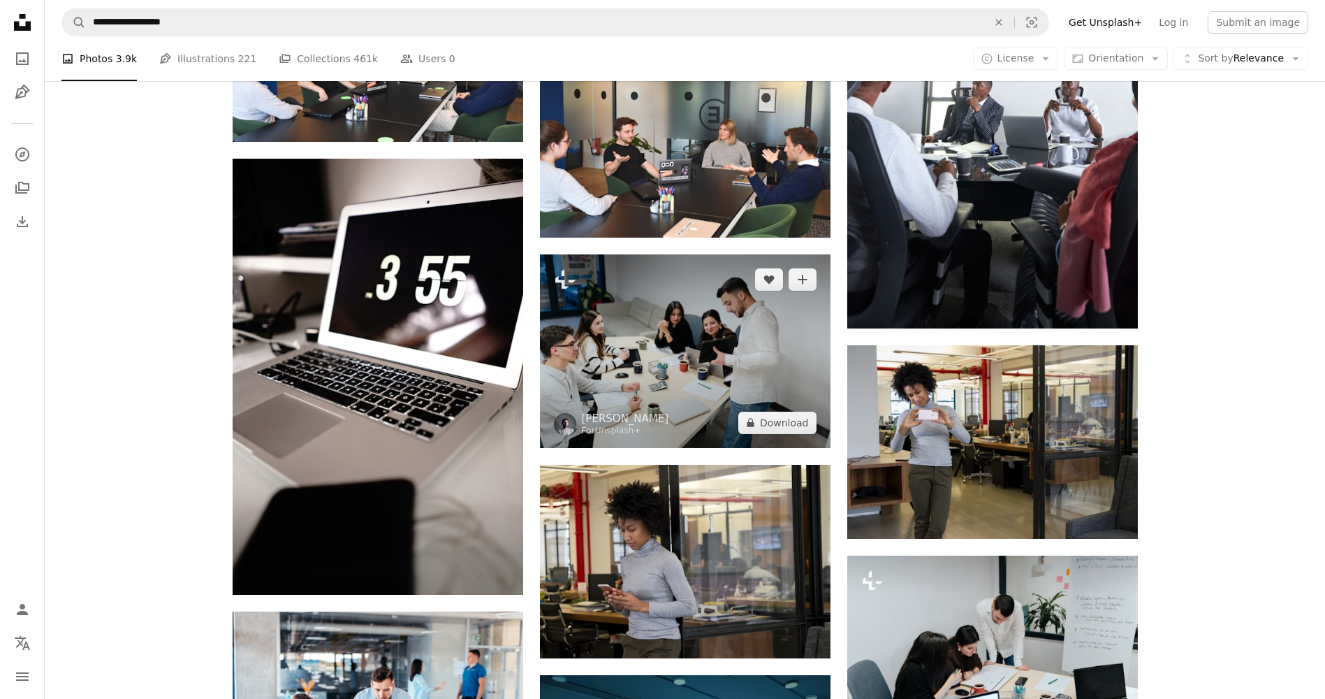
click at [703, 313] on img at bounding box center [685, 351] width 291 height 194
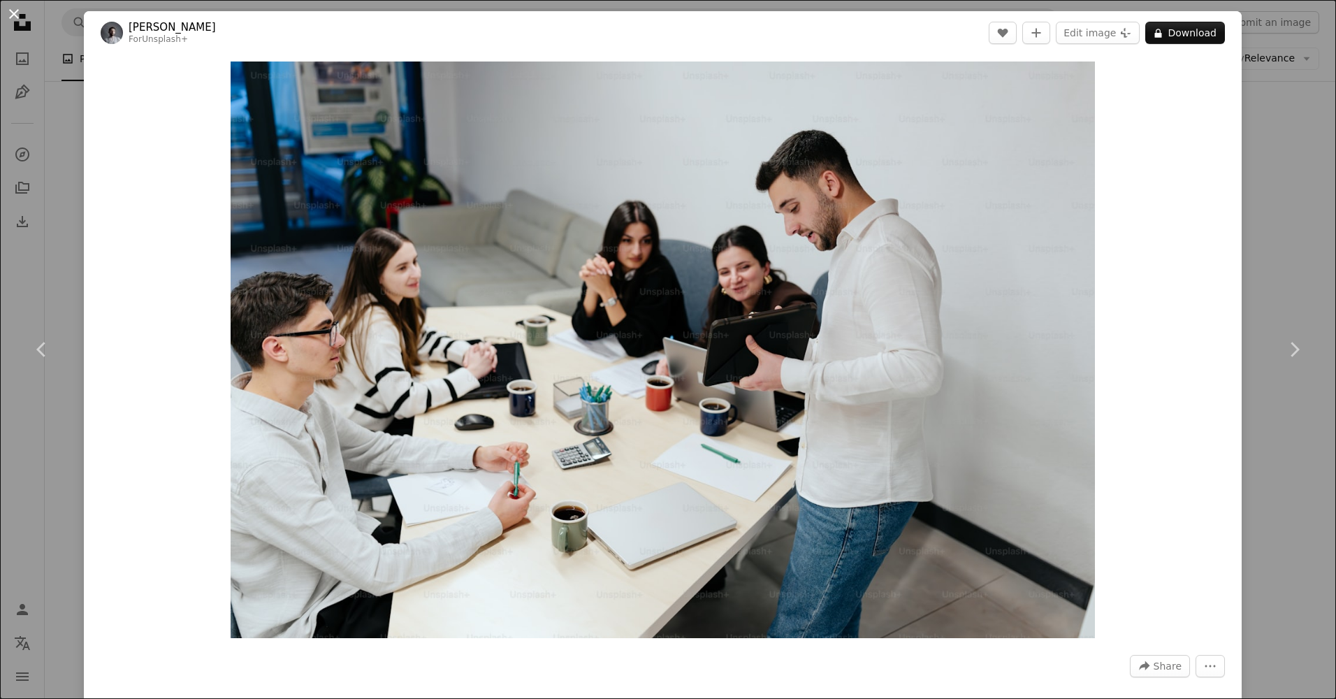
click at [14, 17] on button "An X shape" at bounding box center [14, 14] width 17 height 17
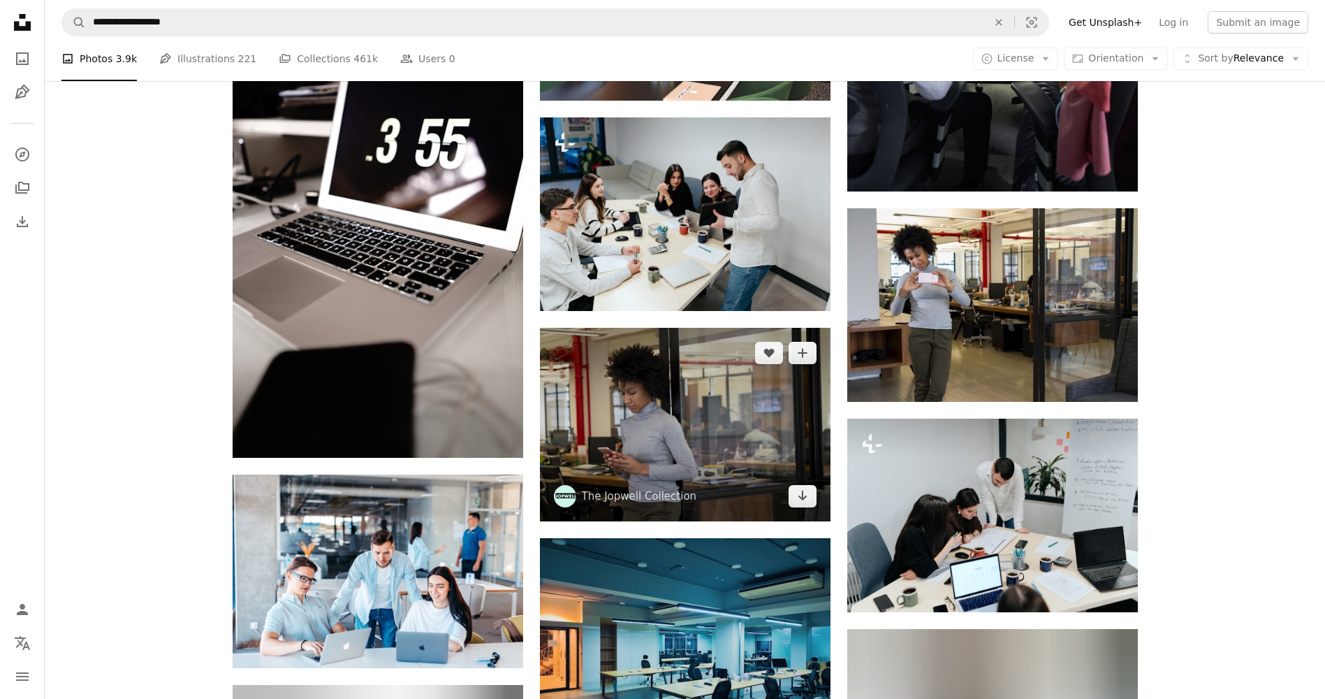
scroll to position [9432, 0]
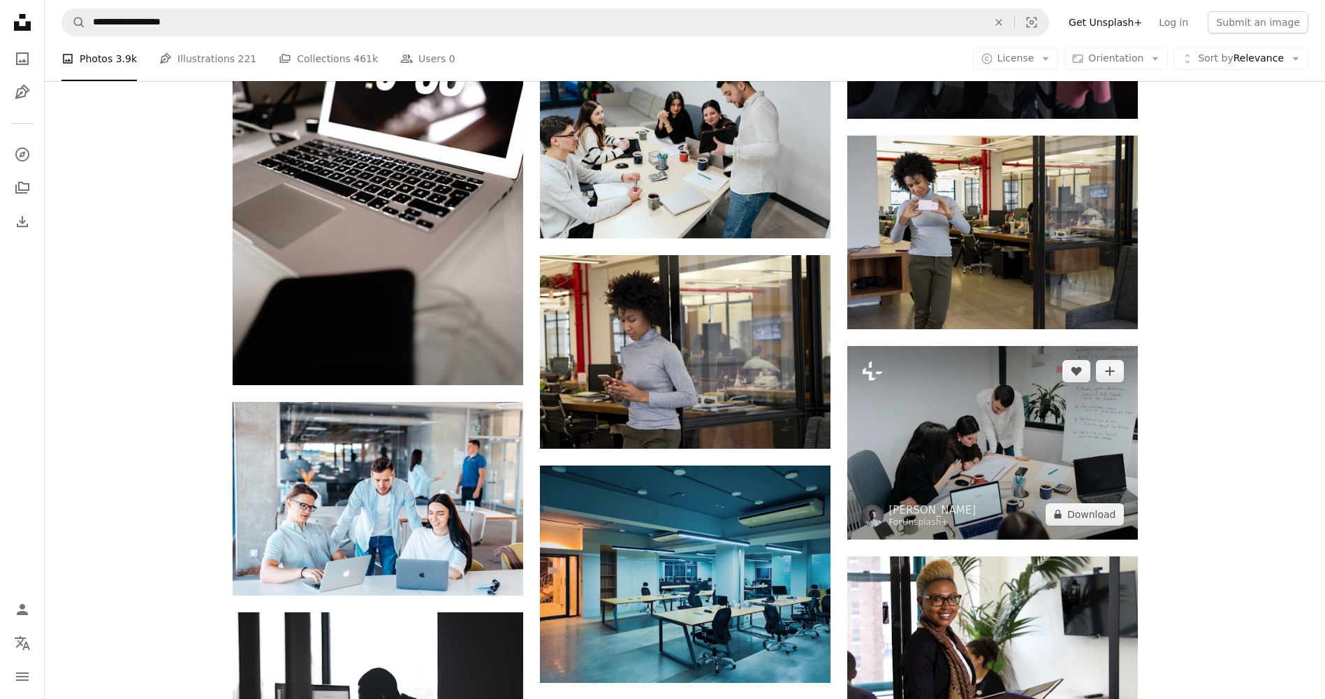
click at [1049, 419] on img at bounding box center [993, 443] width 291 height 194
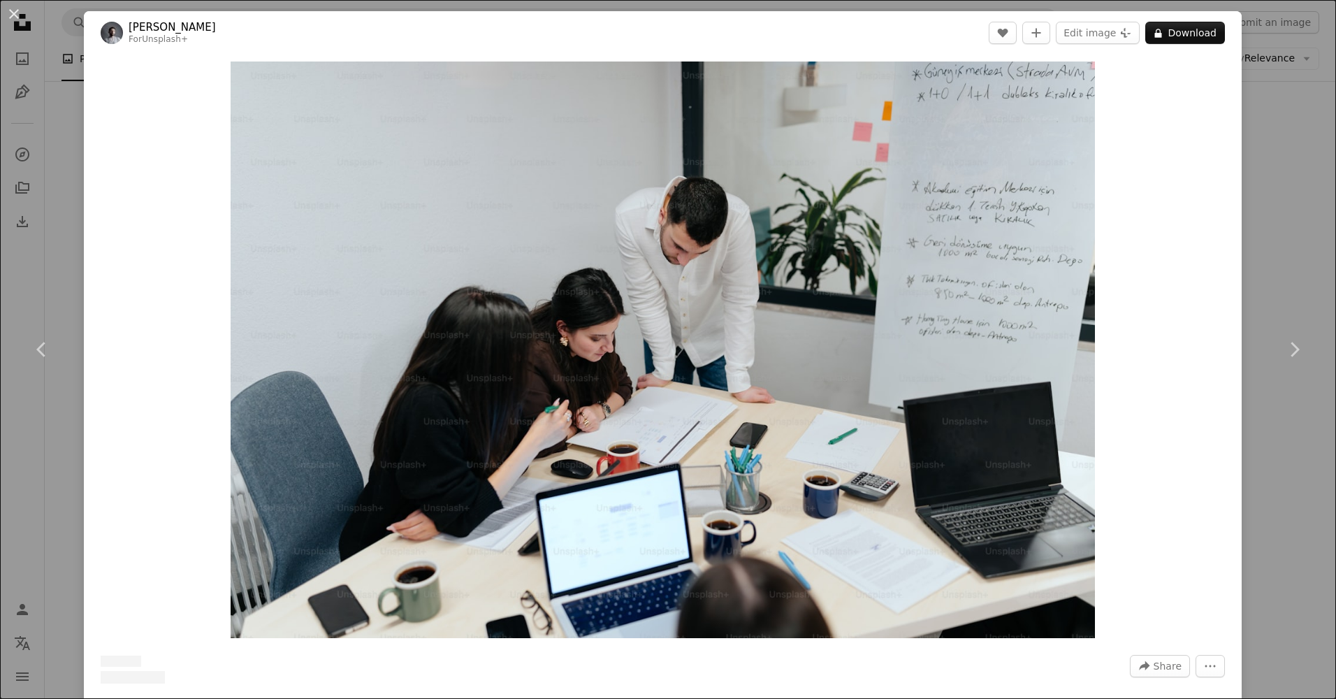
click at [20, 12] on button "An X shape" at bounding box center [14, 14] width 17 height 17
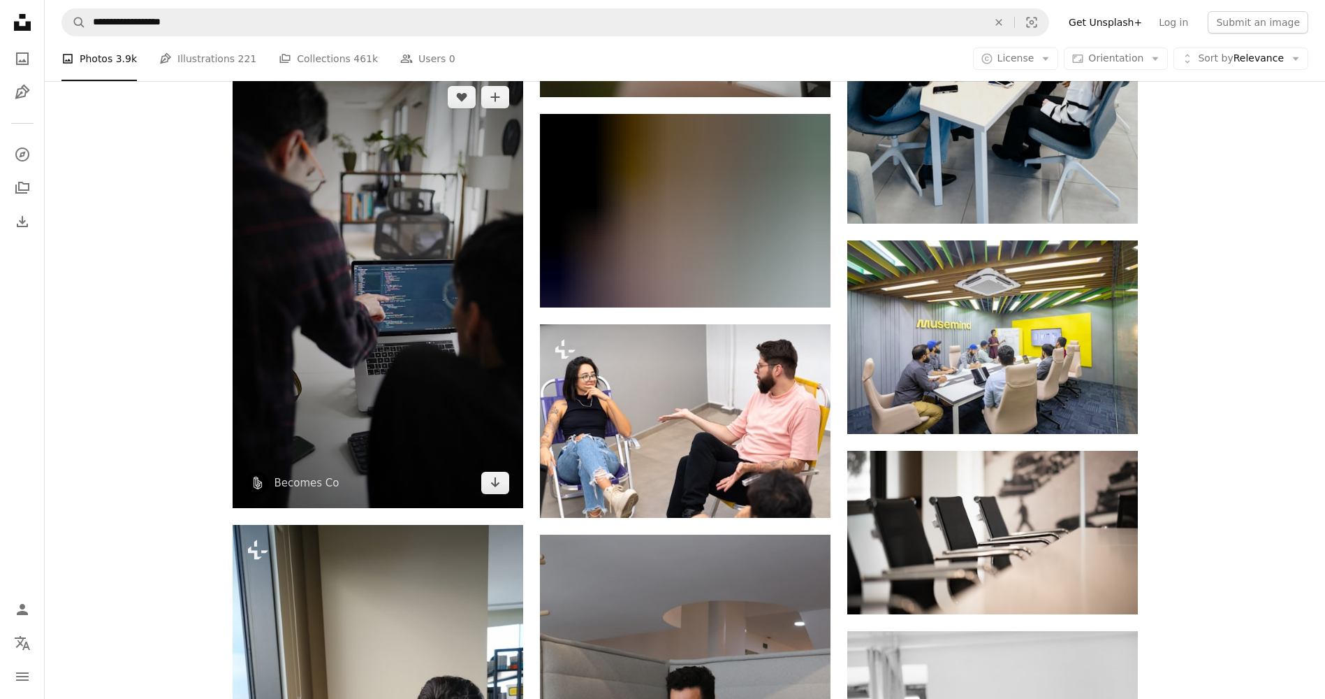
scroll to position [10760, 0]
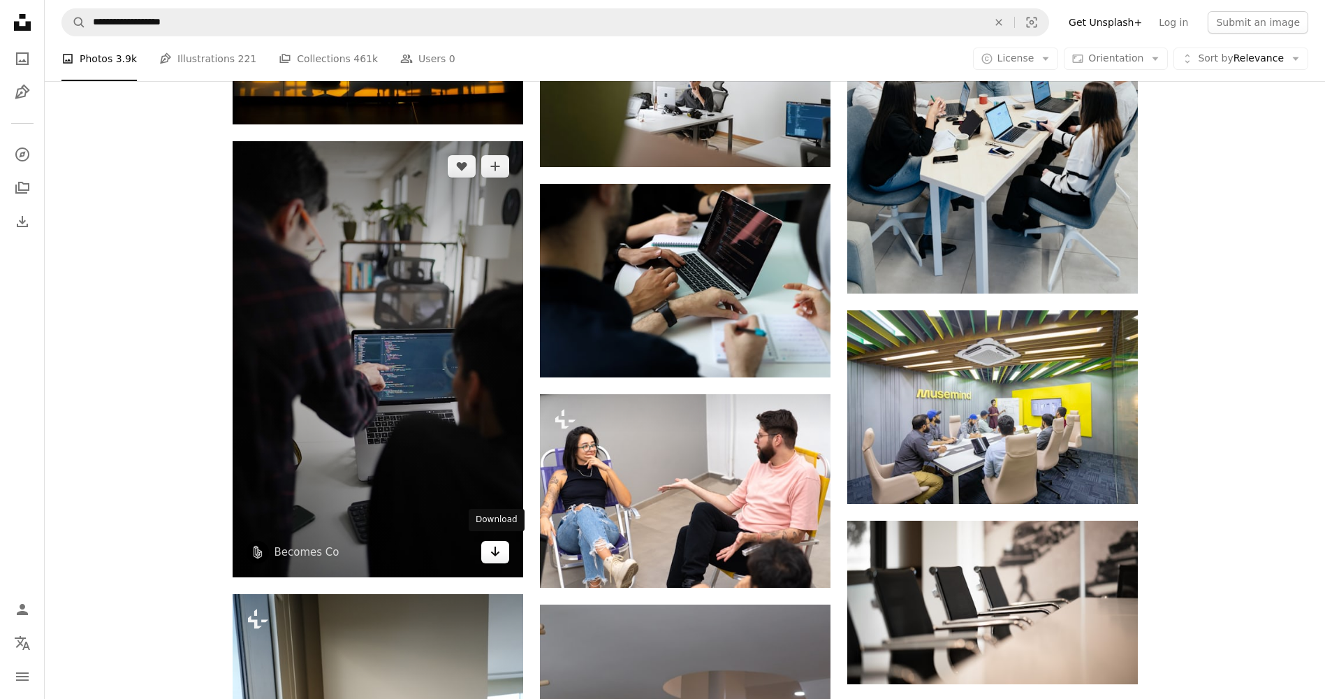
click at [495, 551] on icon "Download" at bounding box center [494, 551] width 9 height 10
click at [283, 545] on link "Becomes Co" at bounding box center [307, 552] width 65 height 14
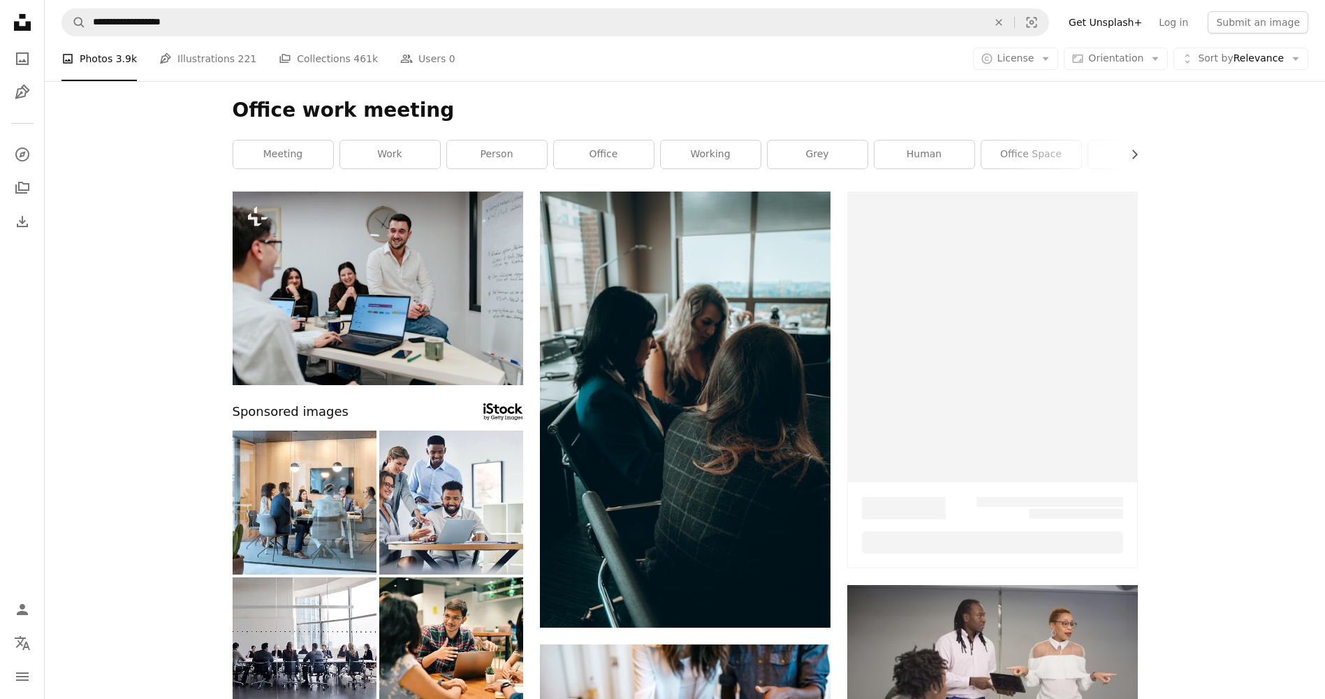
scroll to position [10760, 0]
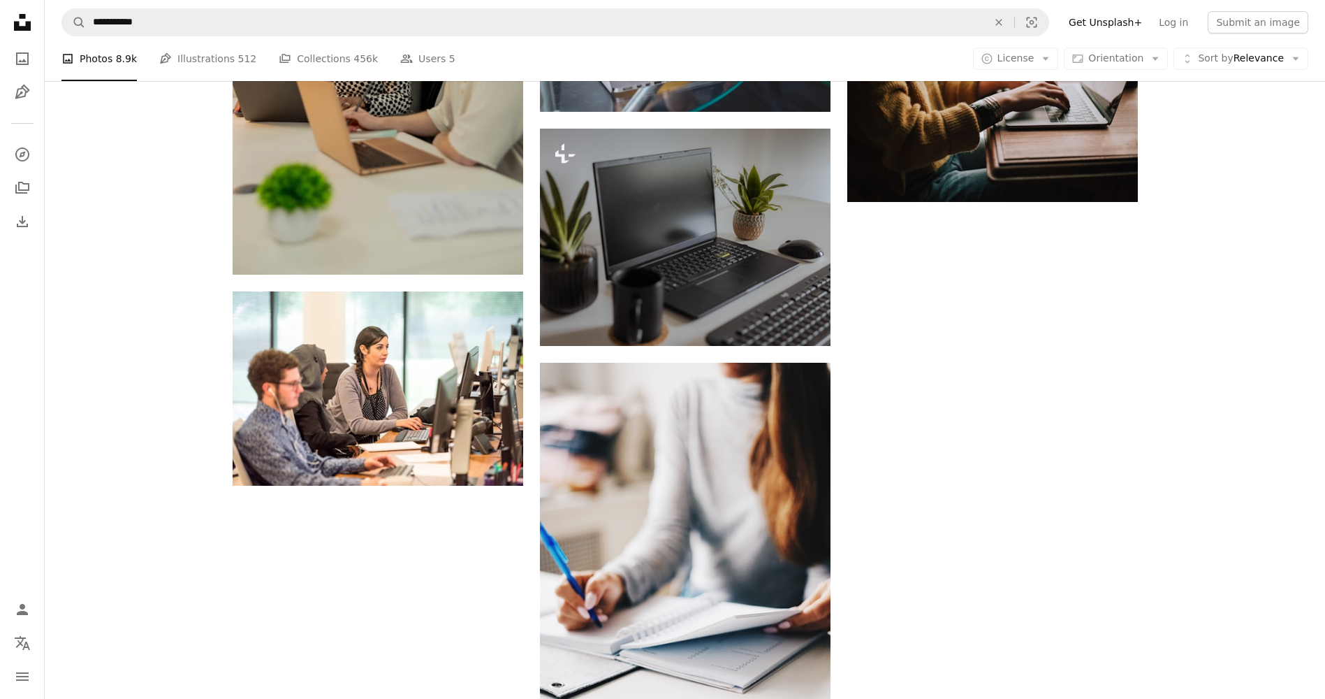
scroll to position [7898, 0]
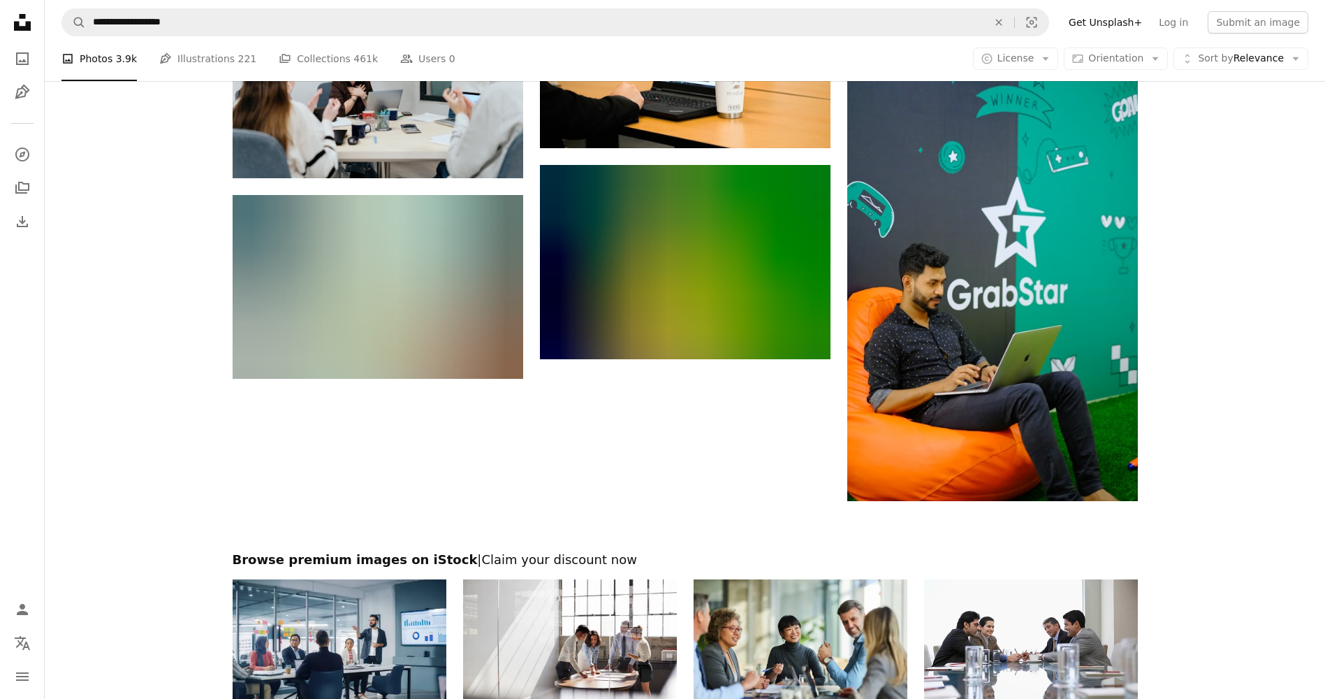
scroll to position [15250, 0]
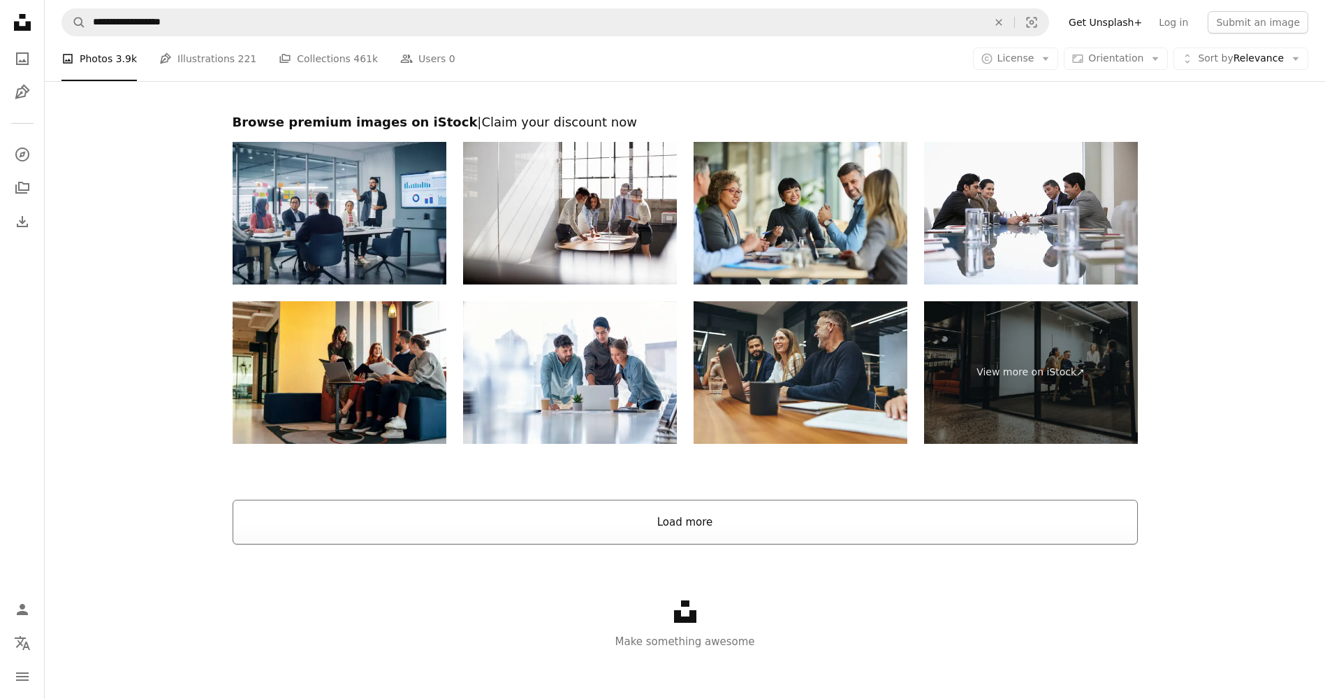
click at [608, 518] on button "Load more" at bounding box center [685, 522] width 905 height 45
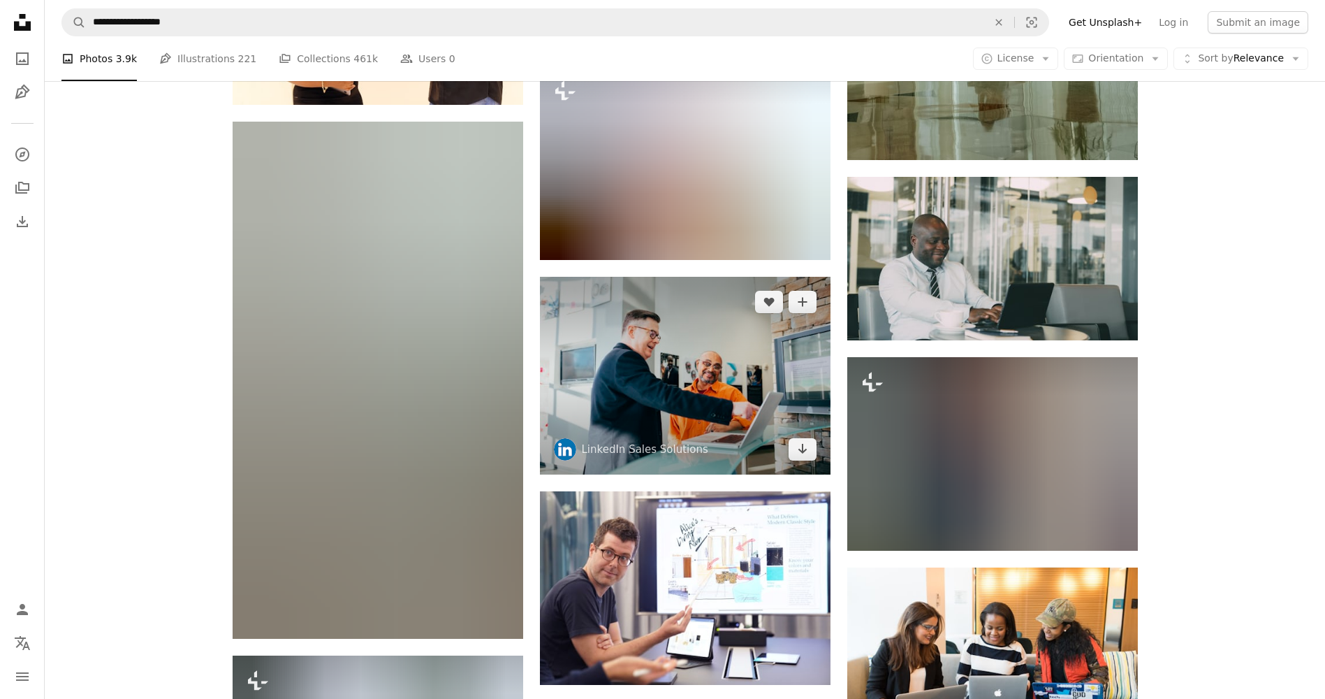
scroll to position [32717, 0]
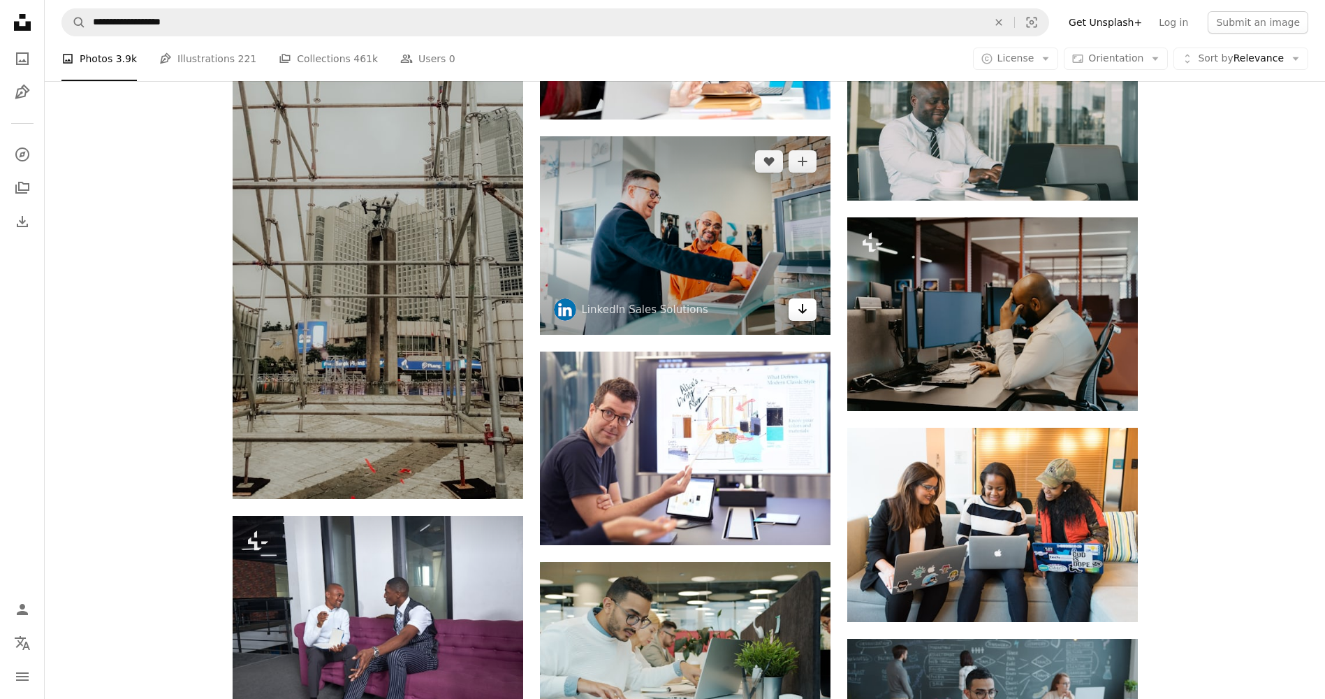
click at [796, 298] on link "Arrow pointing down" at bounding box center [803, 309] width 28 height 22
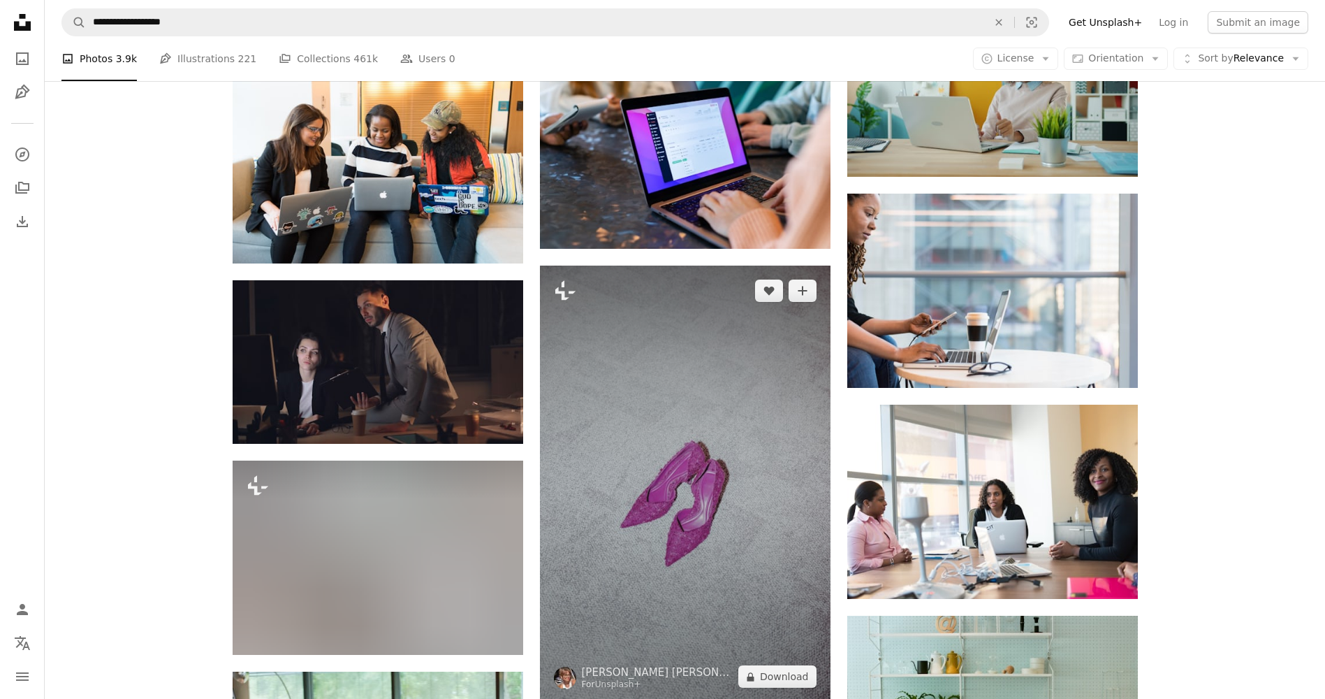
scroll to position [34673, 0]
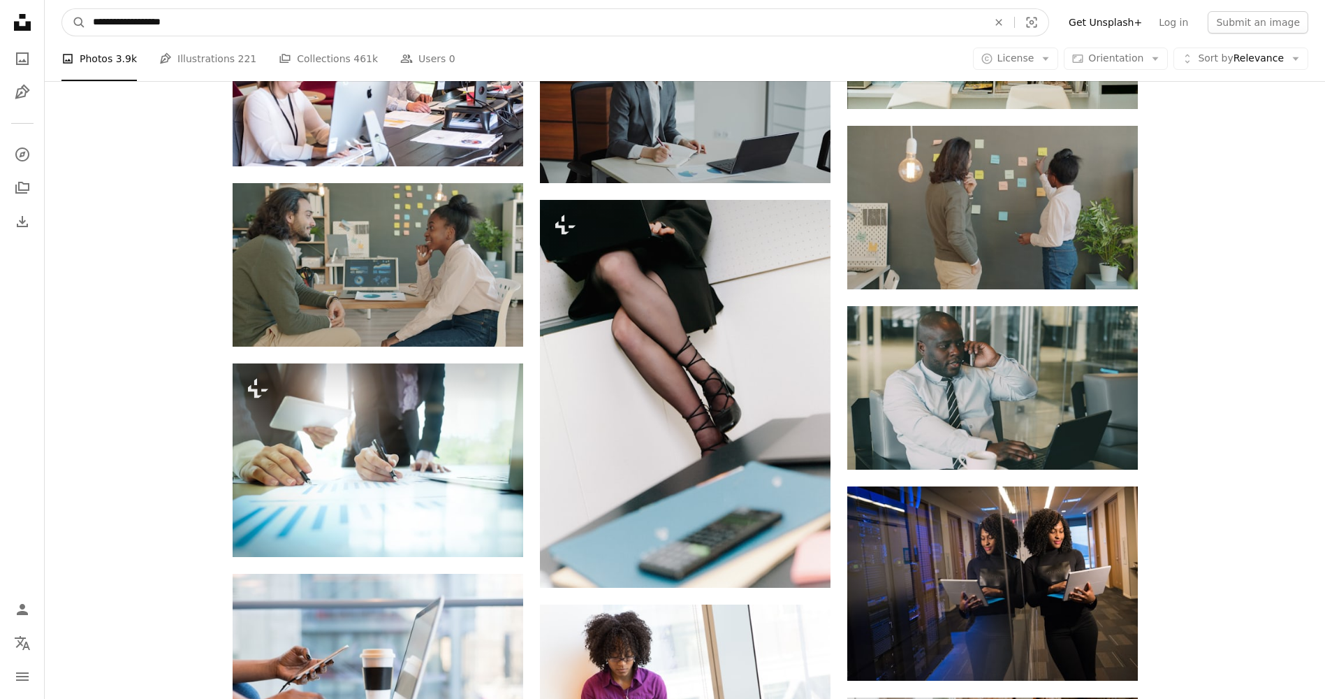
drag, startPoint x: 190, startPoint y: 22, endPoint x: 135, endPoint y: 22, distance: 55.2
click at [135, 22] on input "**********" at bounding box center [535, 22] width 898 height 27
click at [132, 22] on input "**********" at bounding box center [535, 22] width 898 height 27
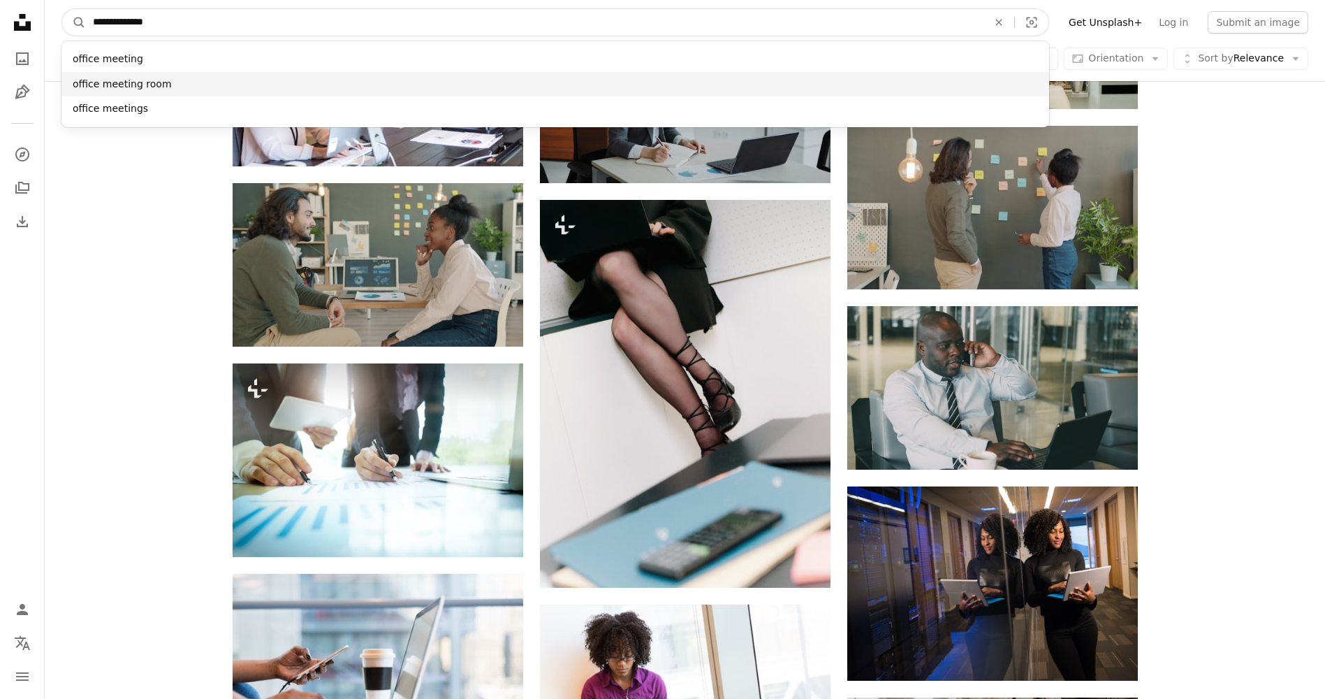
type input "**********"
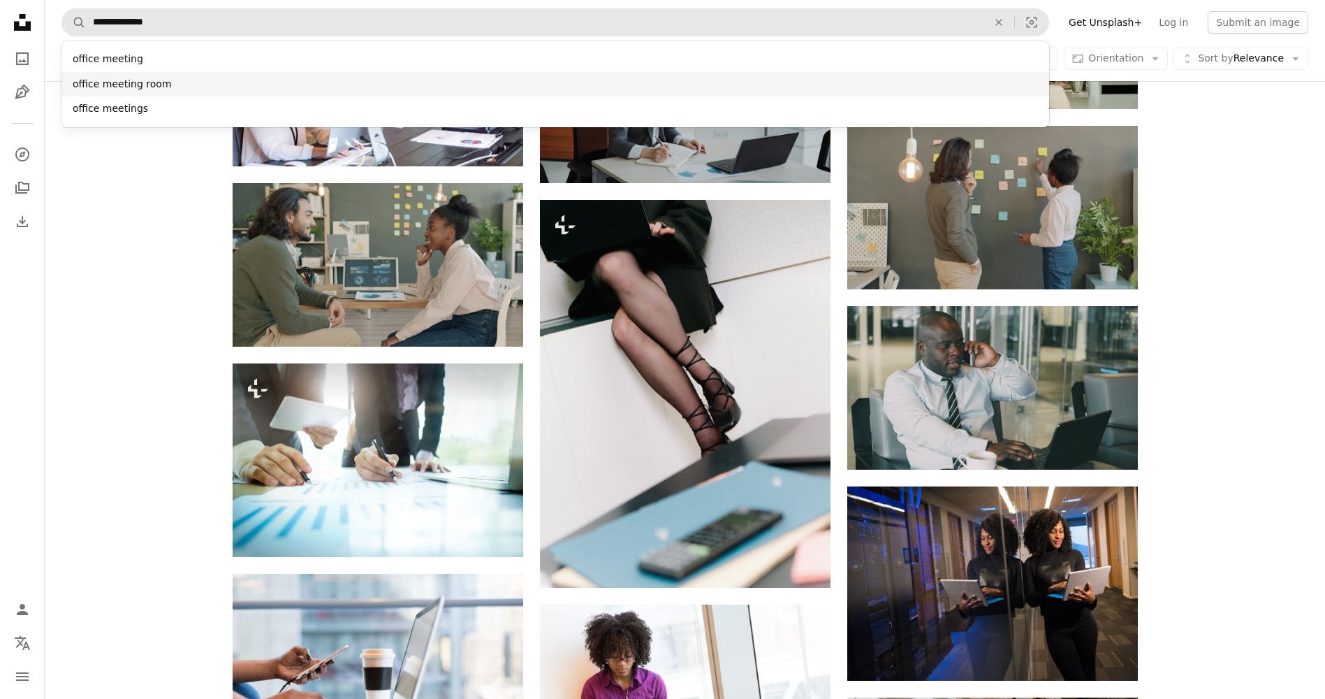
click at [173, 87] on div "office meeting room" at bounding box center [555, 84] width 988 height 25
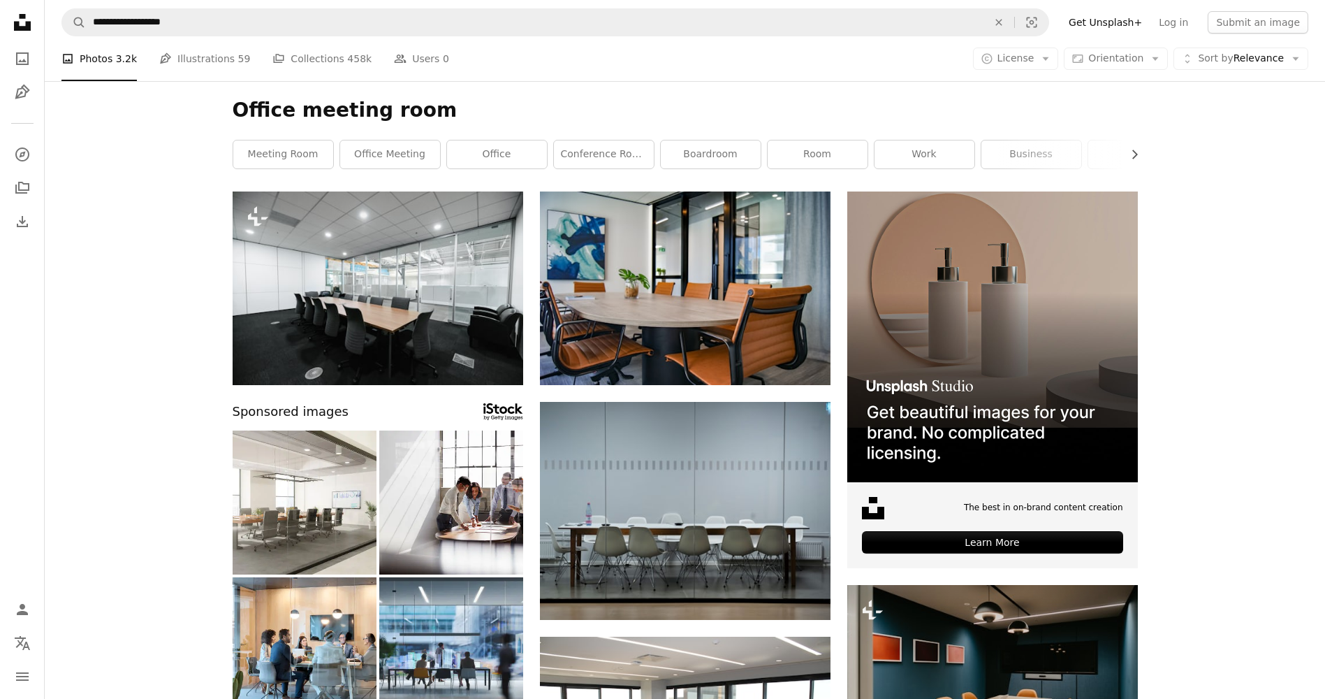
click at [606, 159] on link "conference room" at bounding box center [604, 154] width 100 height 28
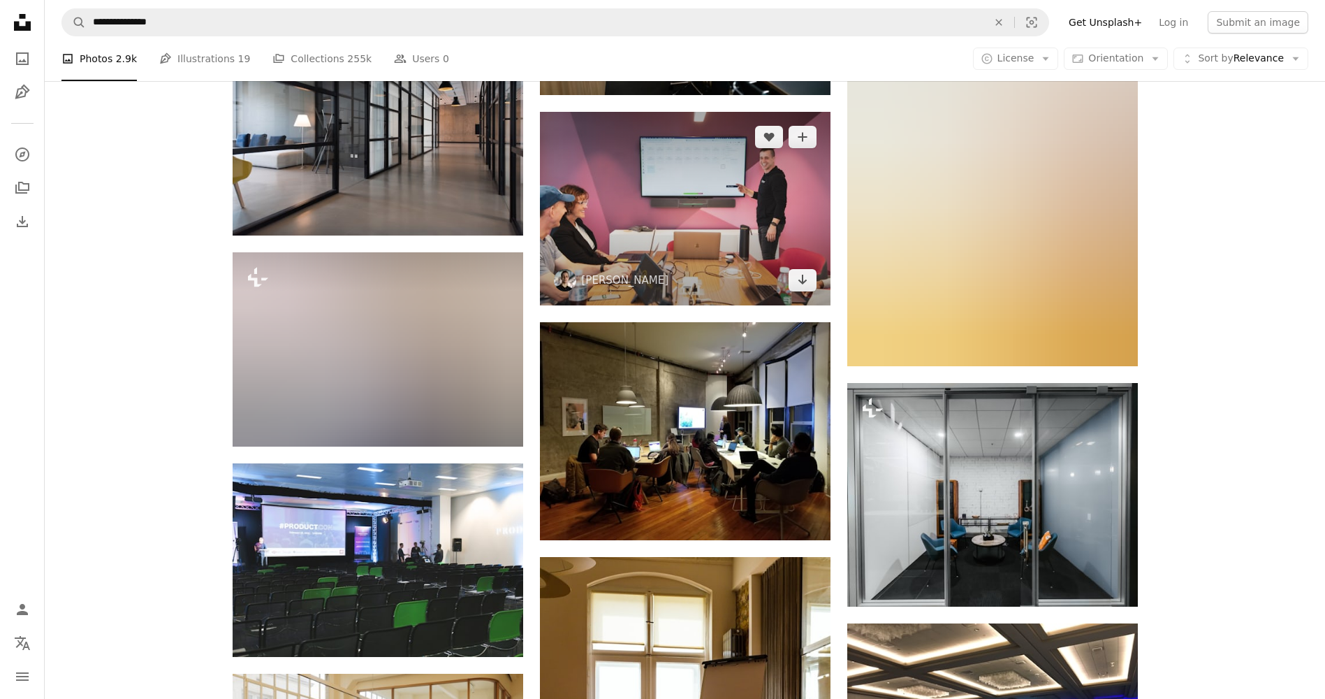
scroll to position [7336, 0]
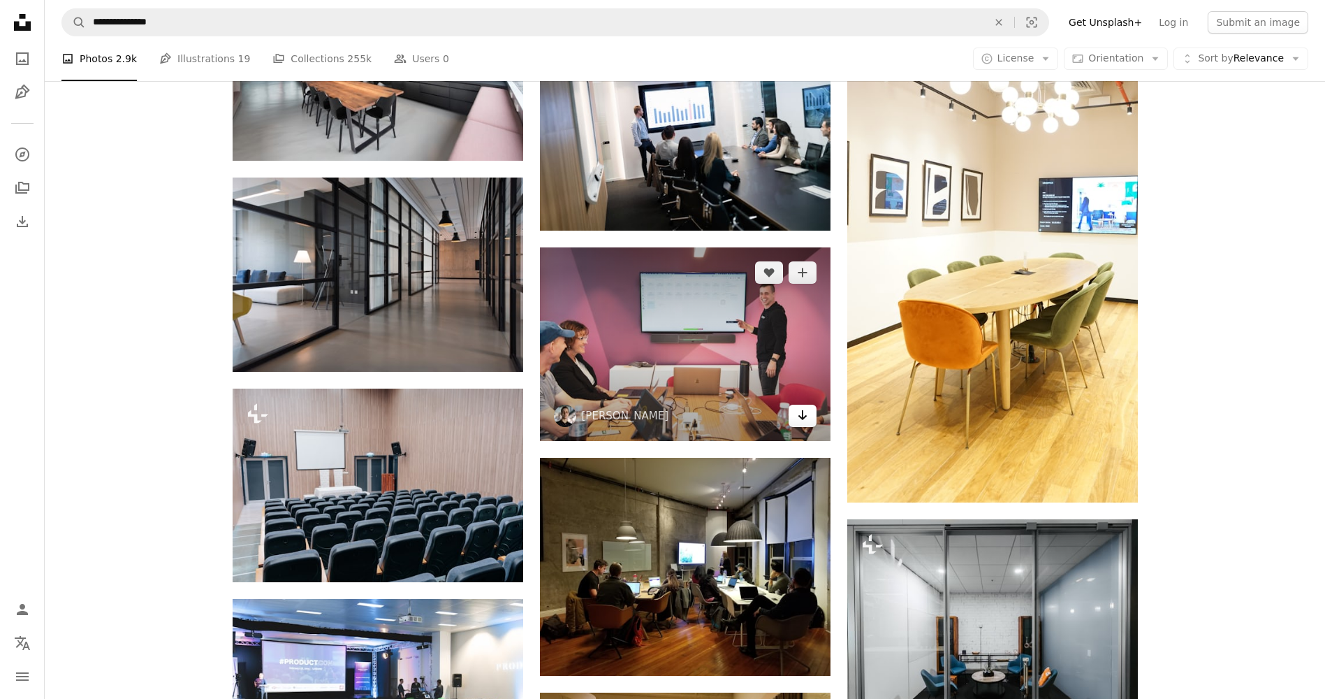
click at [802, 417] on icon "Download" at bounding box center [802, 415] width 9 height 10
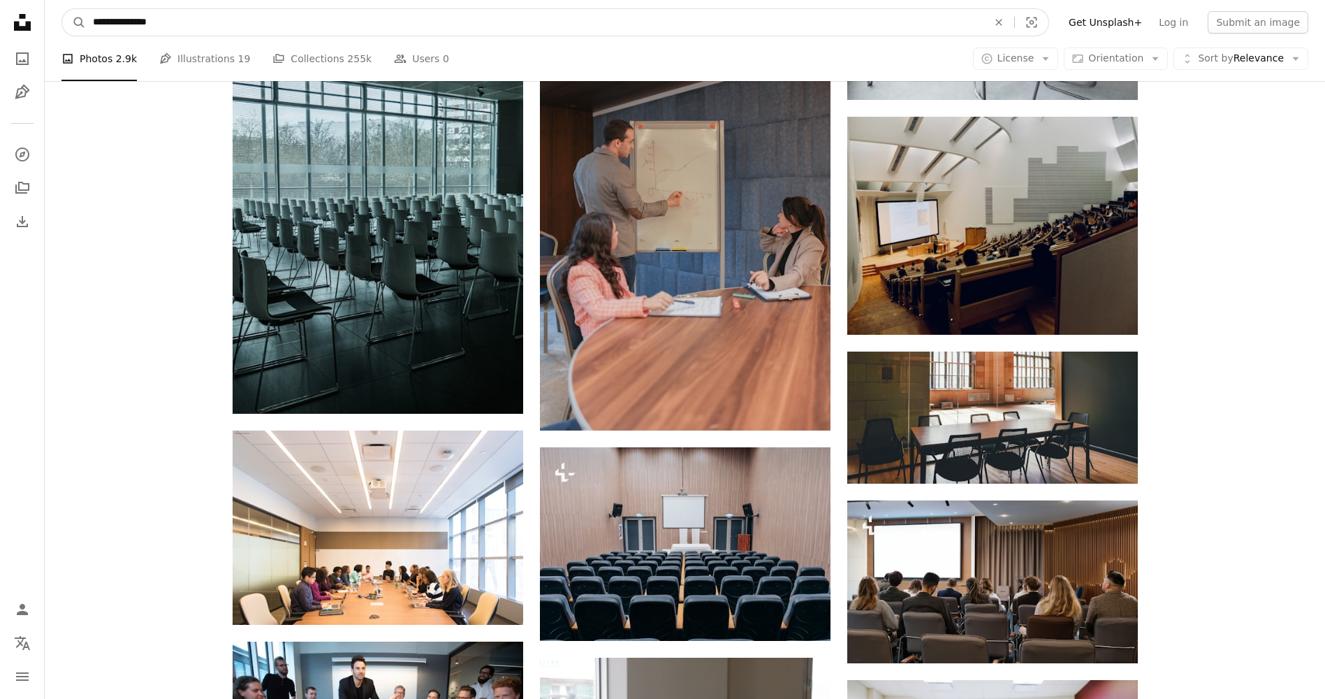
scroll to position [9149, 0]
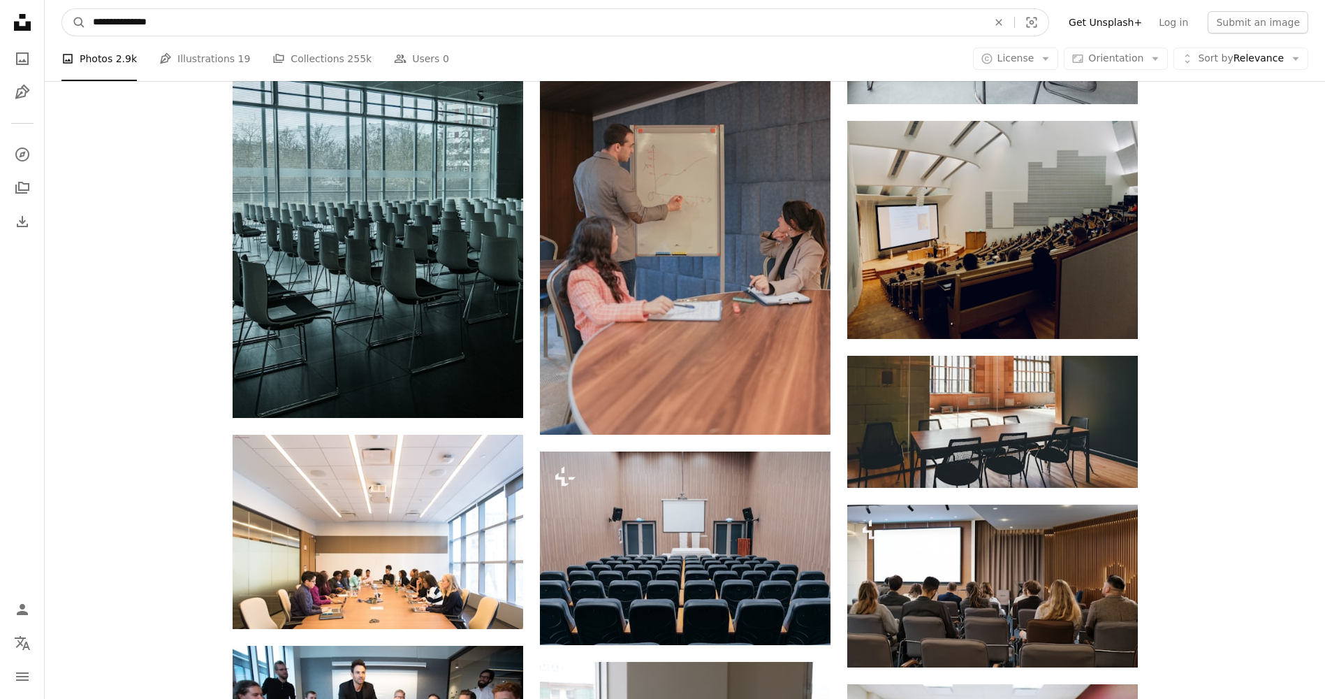
drag, startPoint x: 177, startPoint y: 14, endPoint x: 29, endPoint y: 13, distance: 148.1
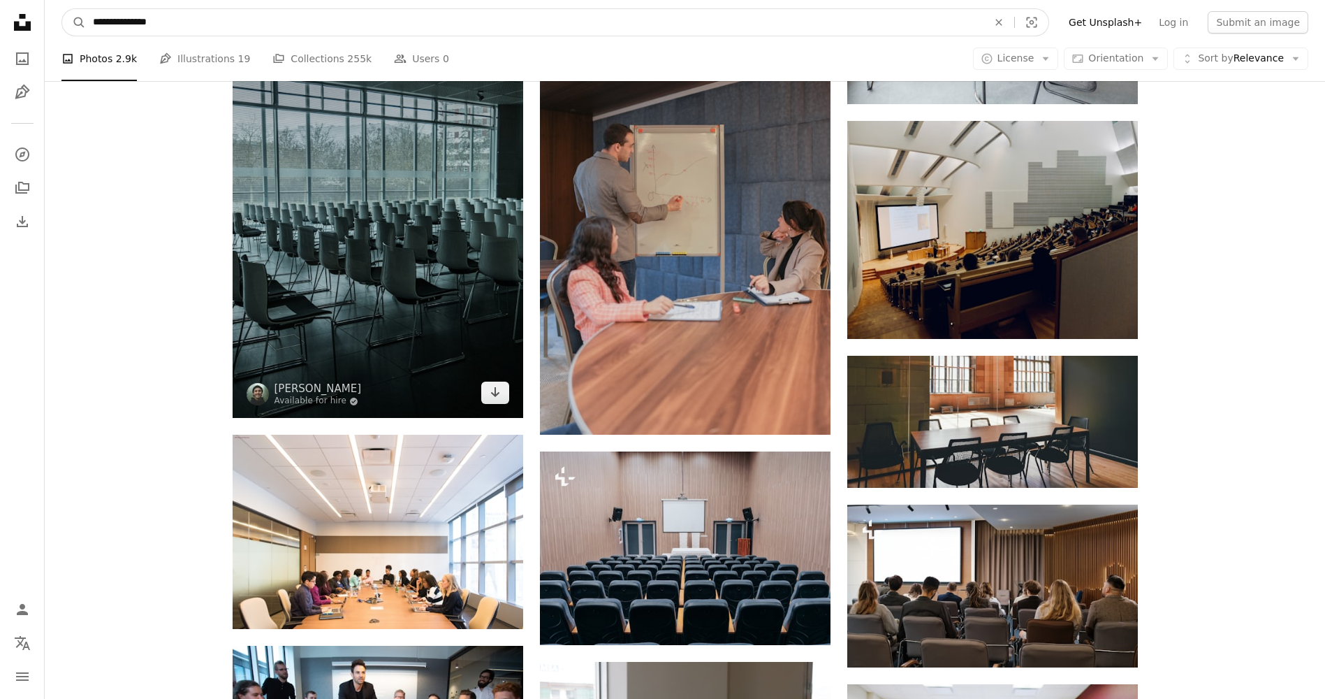
type input "**********"
click button "A magnifying glass" at bounding box center [74, 22] width 24 height 27
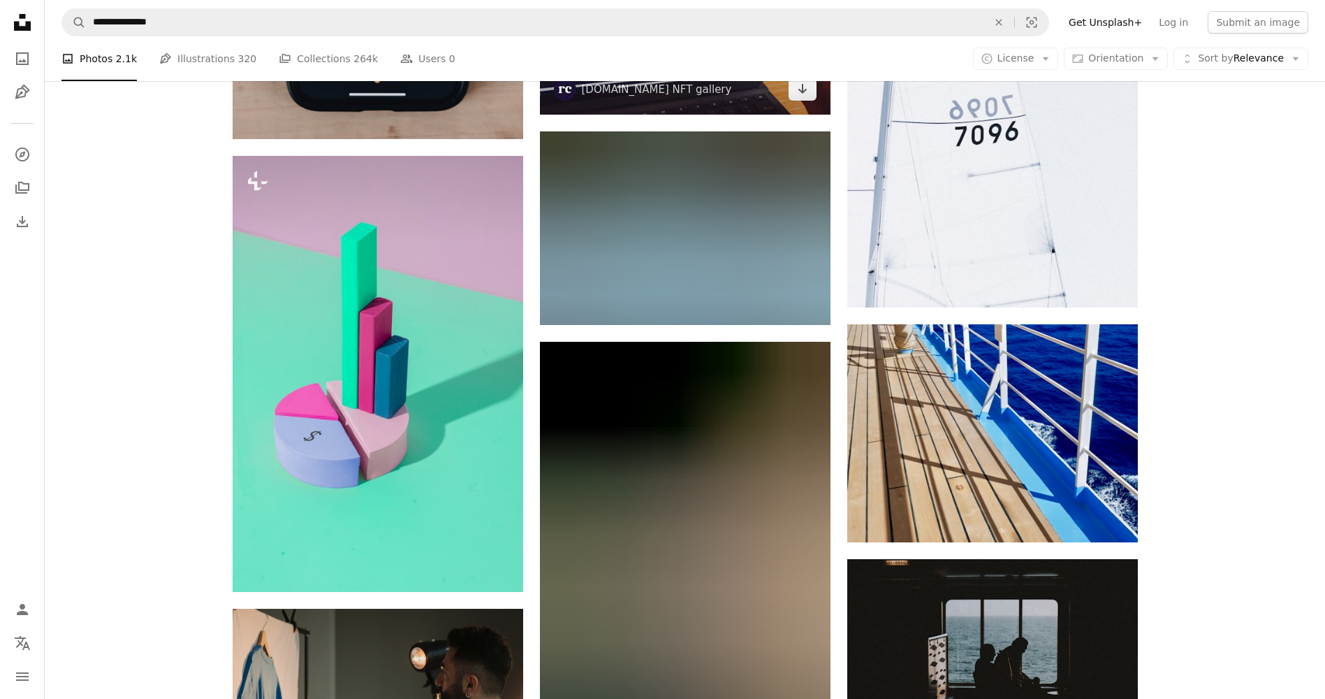
scroll to position [2445, 0]
